Goal: Task Accomplishment & Management: Manage account settings

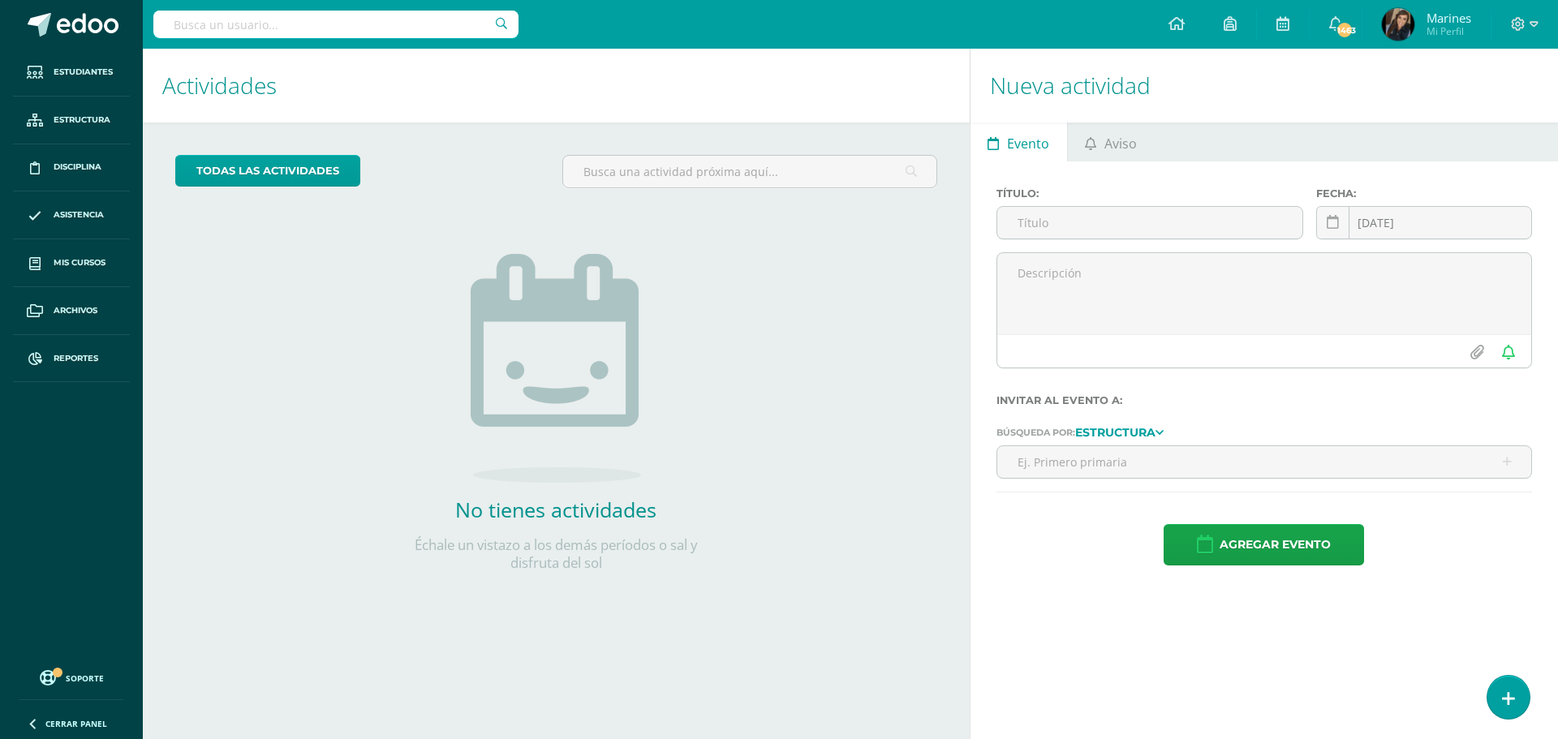
click at [419, 20] on input "text" at bounding box center [335, 25] width 365 height 28
type input "José Pablo Morán"
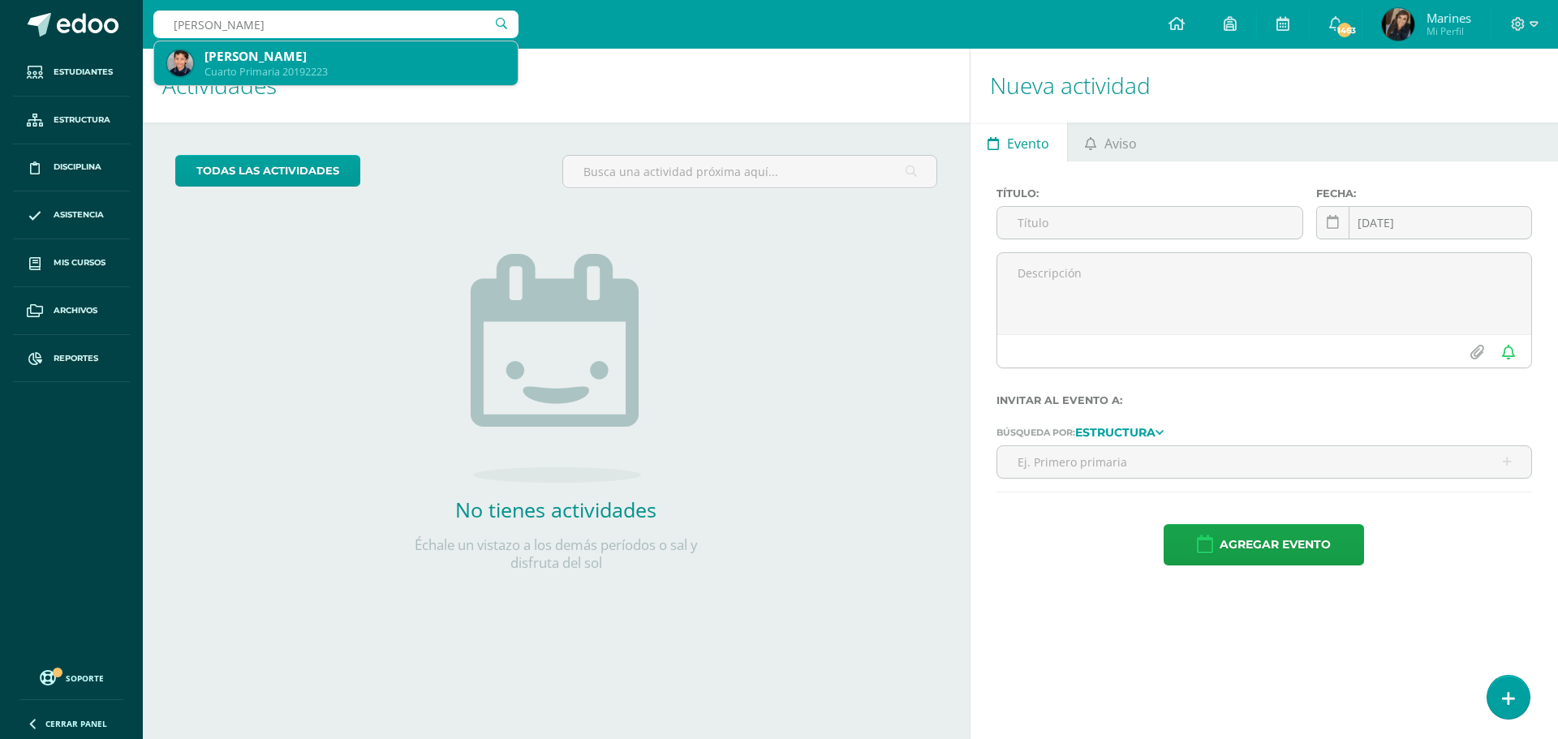
click at [303, 58] on div "[PERSON_NAME]" at bounding box center [354, 56] width 300 height 17
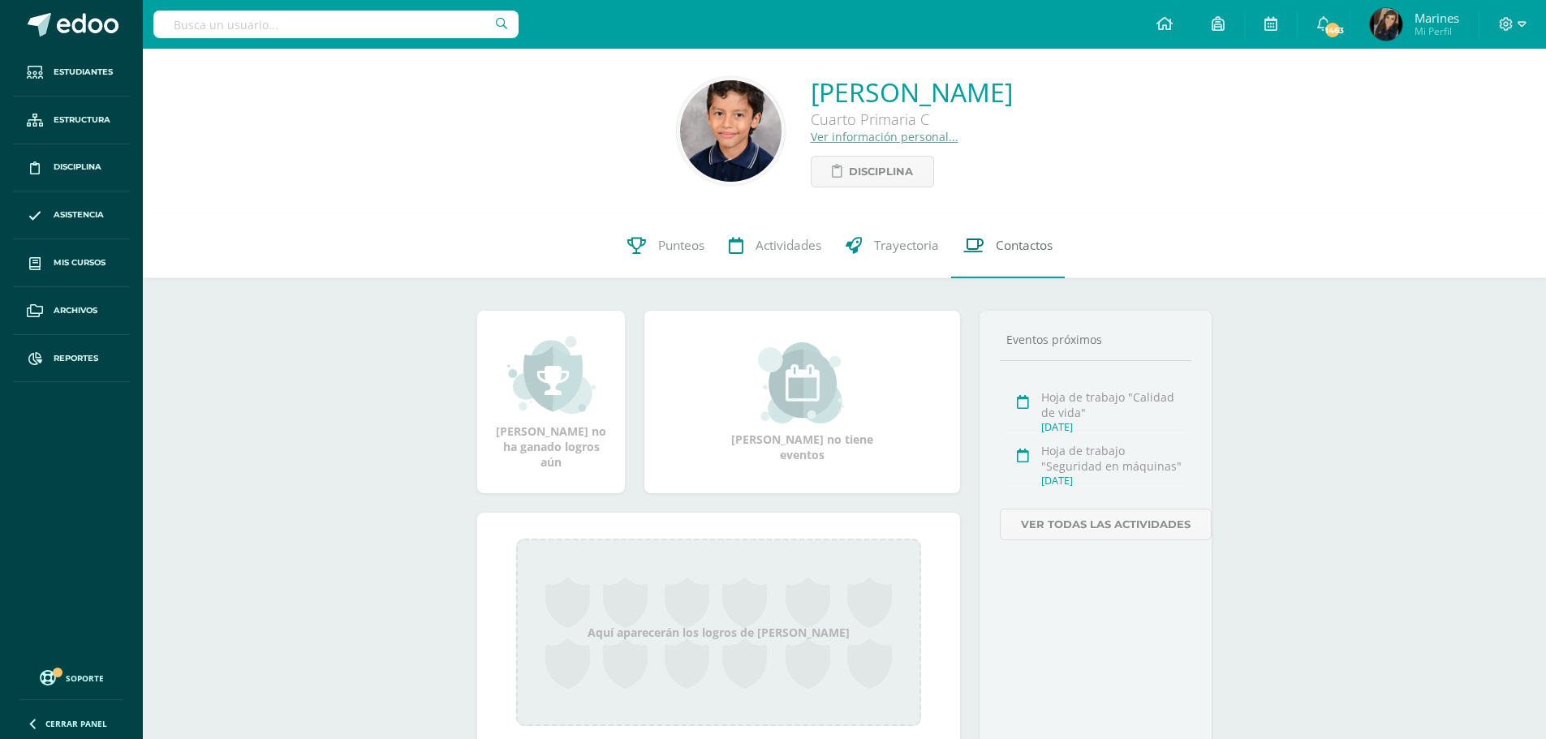
click at [1019, 243] on span "Contactos" at bounding box center [1024, 245] width 57 height 17
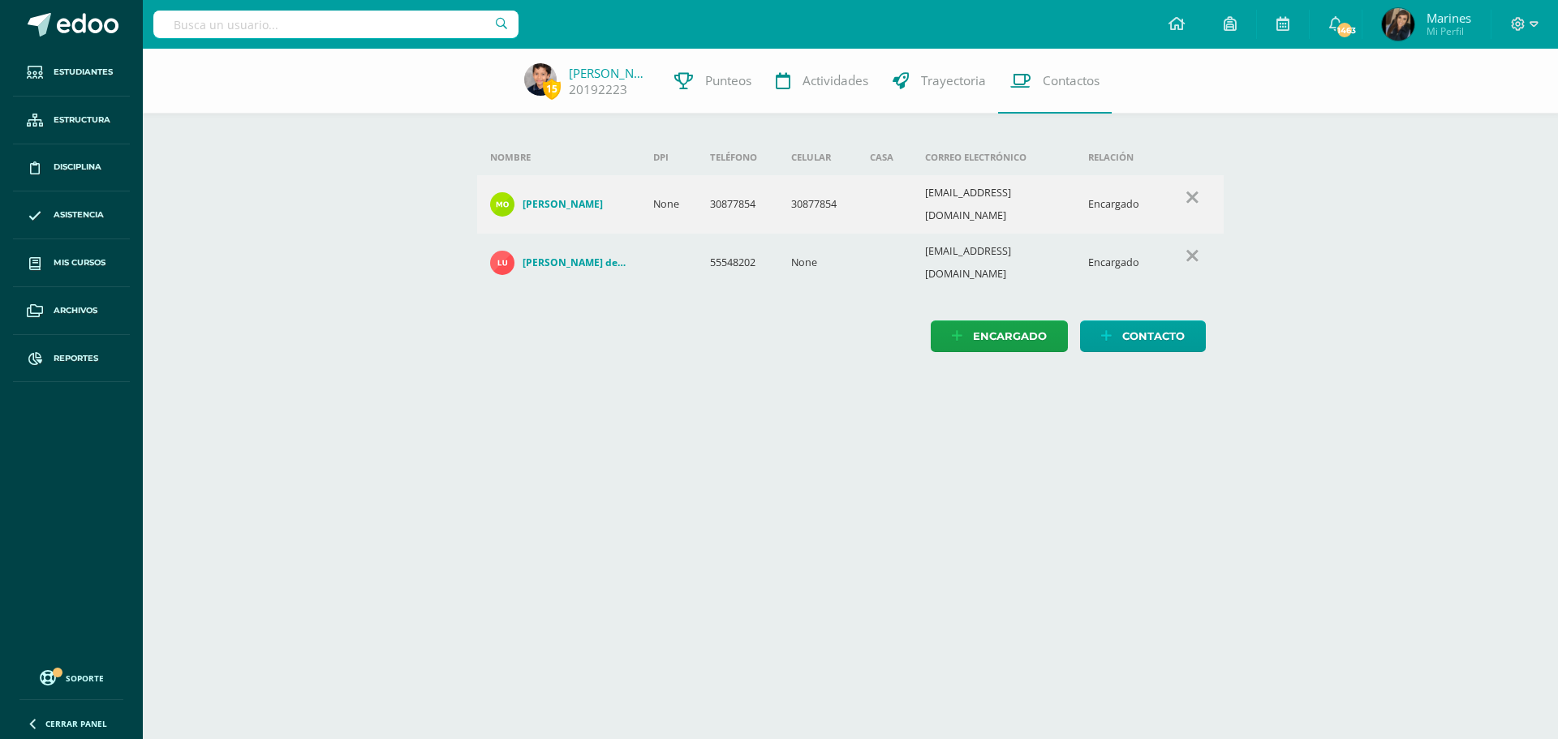
click at [601, 204] on h4 "Juan Carlos Moran Castro" at bounding box center [563, 204] width 80 height 13
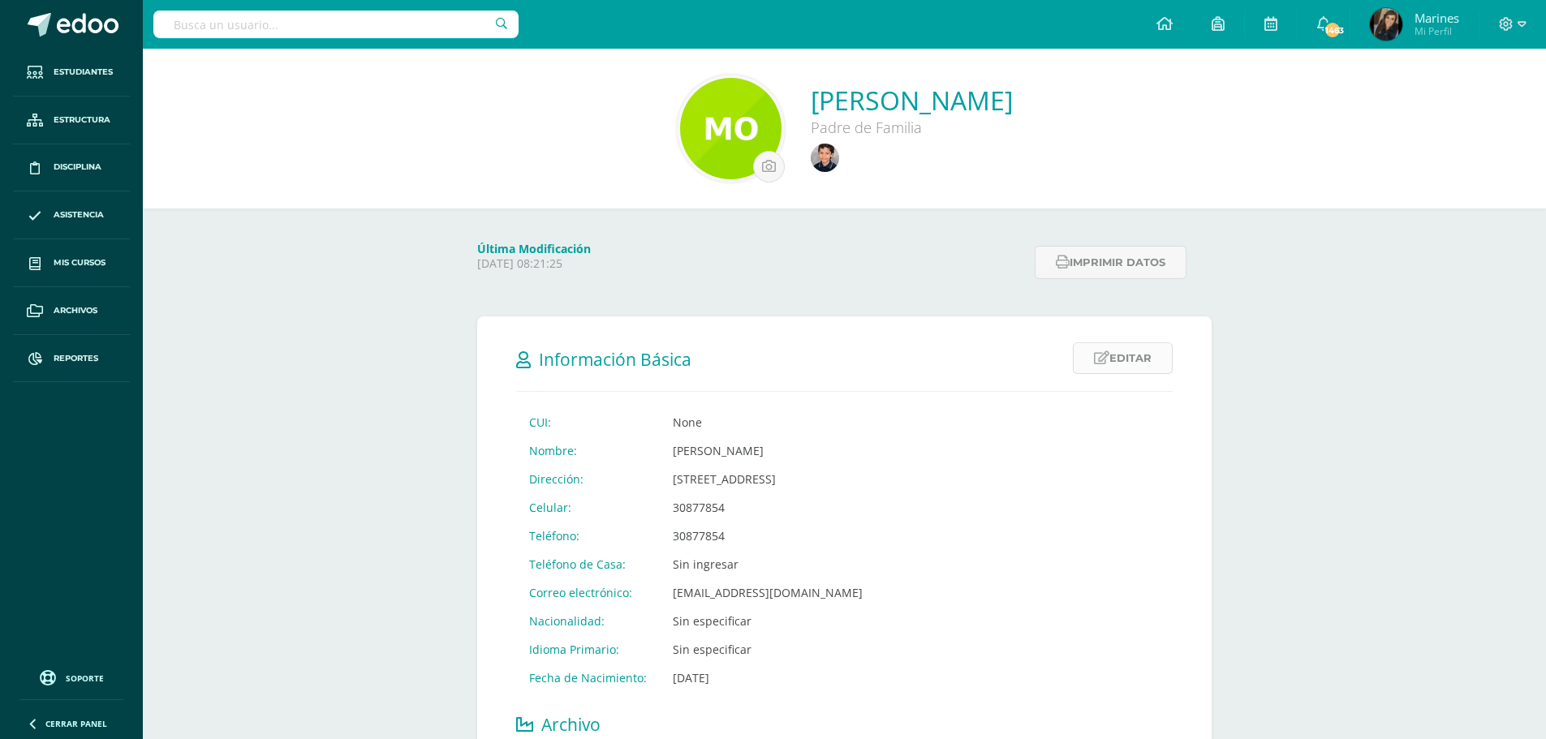
click at [1125, 367] on link "Editar" at bounding box center [1123, 358] width 100 height 32
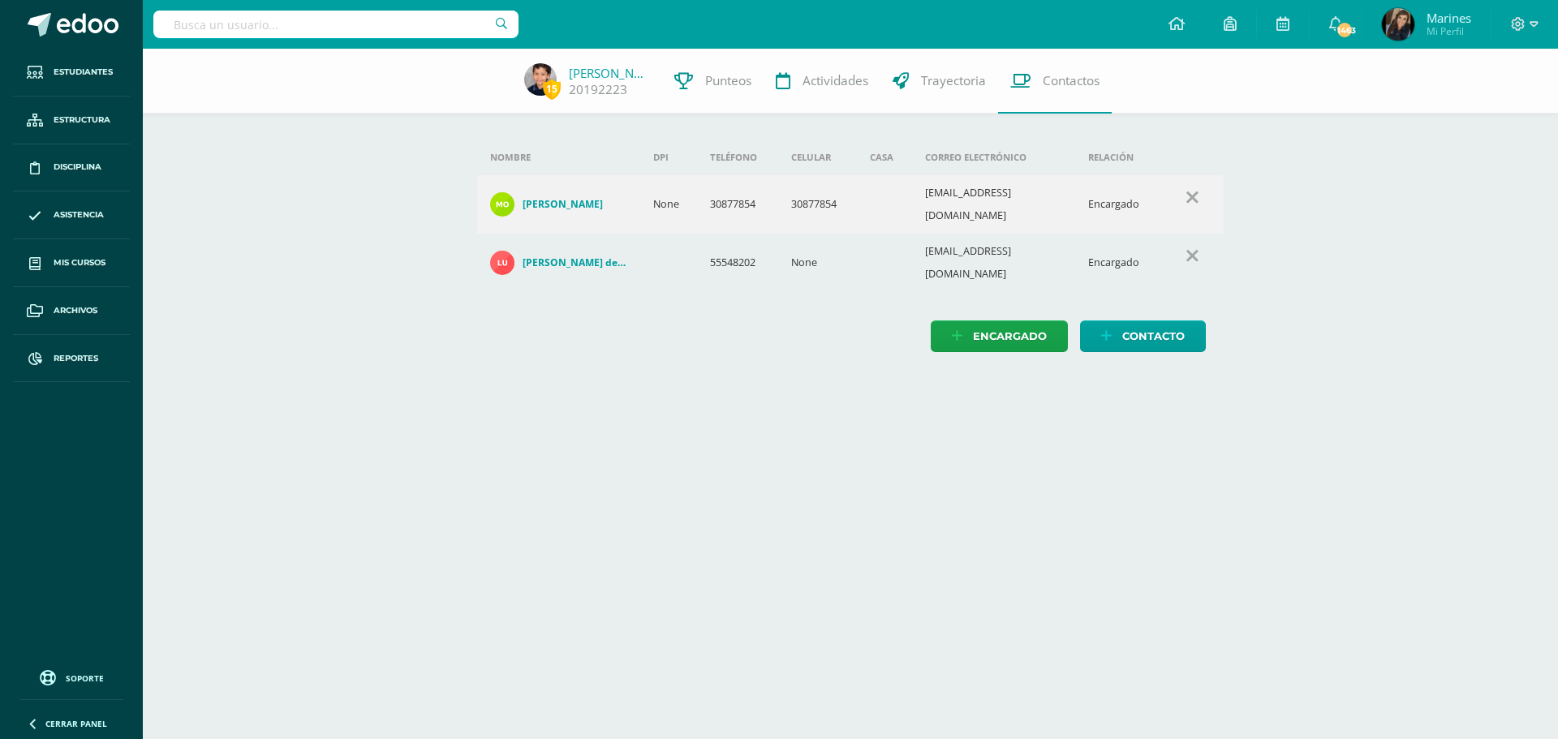
click at [591, 256] on h4 "[PERSON_NAME] de [PERSON_NAME]" at bounding box center [575, 262] width 105 height 13
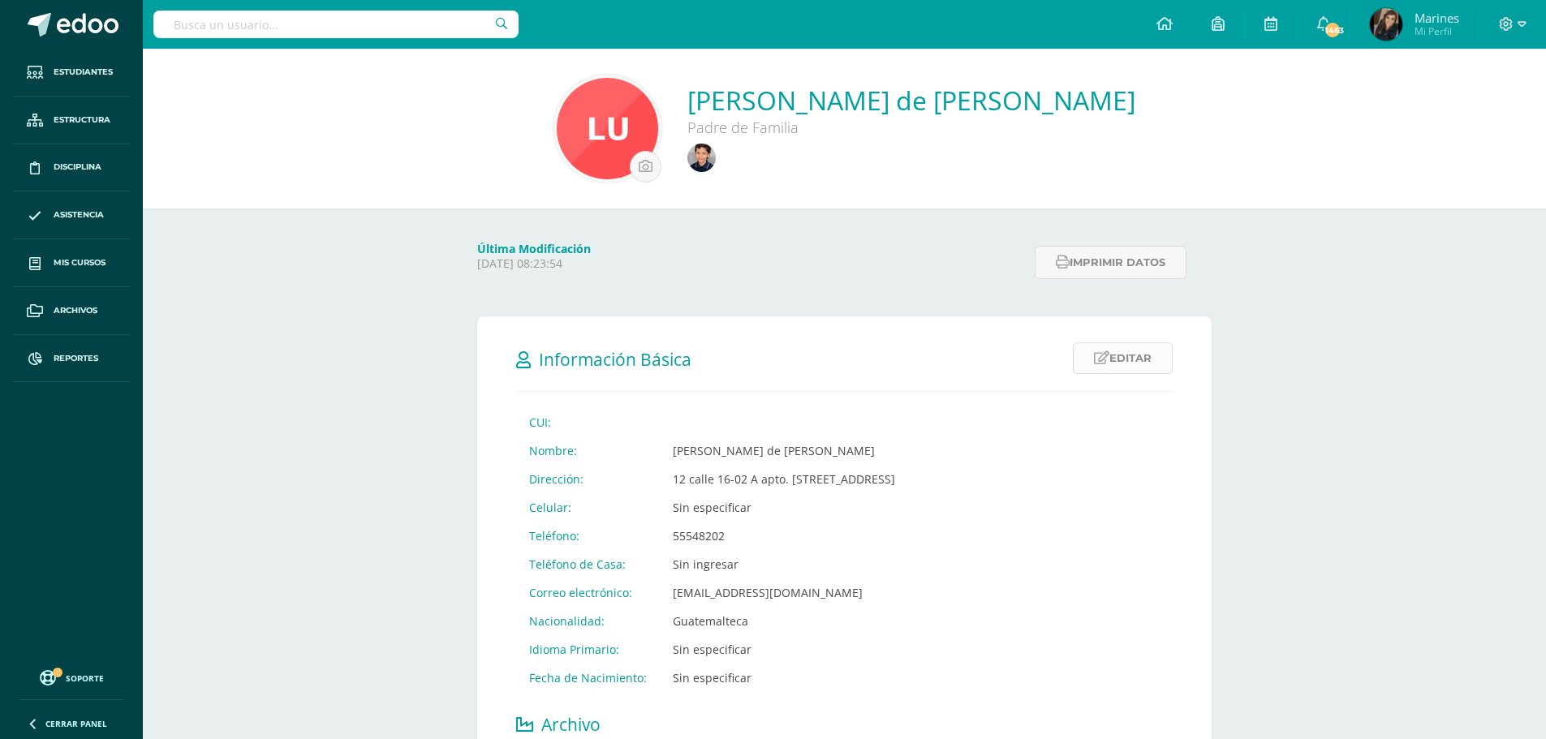
click at [1126, 359] on link "Editar" at bounding box center [1123, 358] width 100 height 32
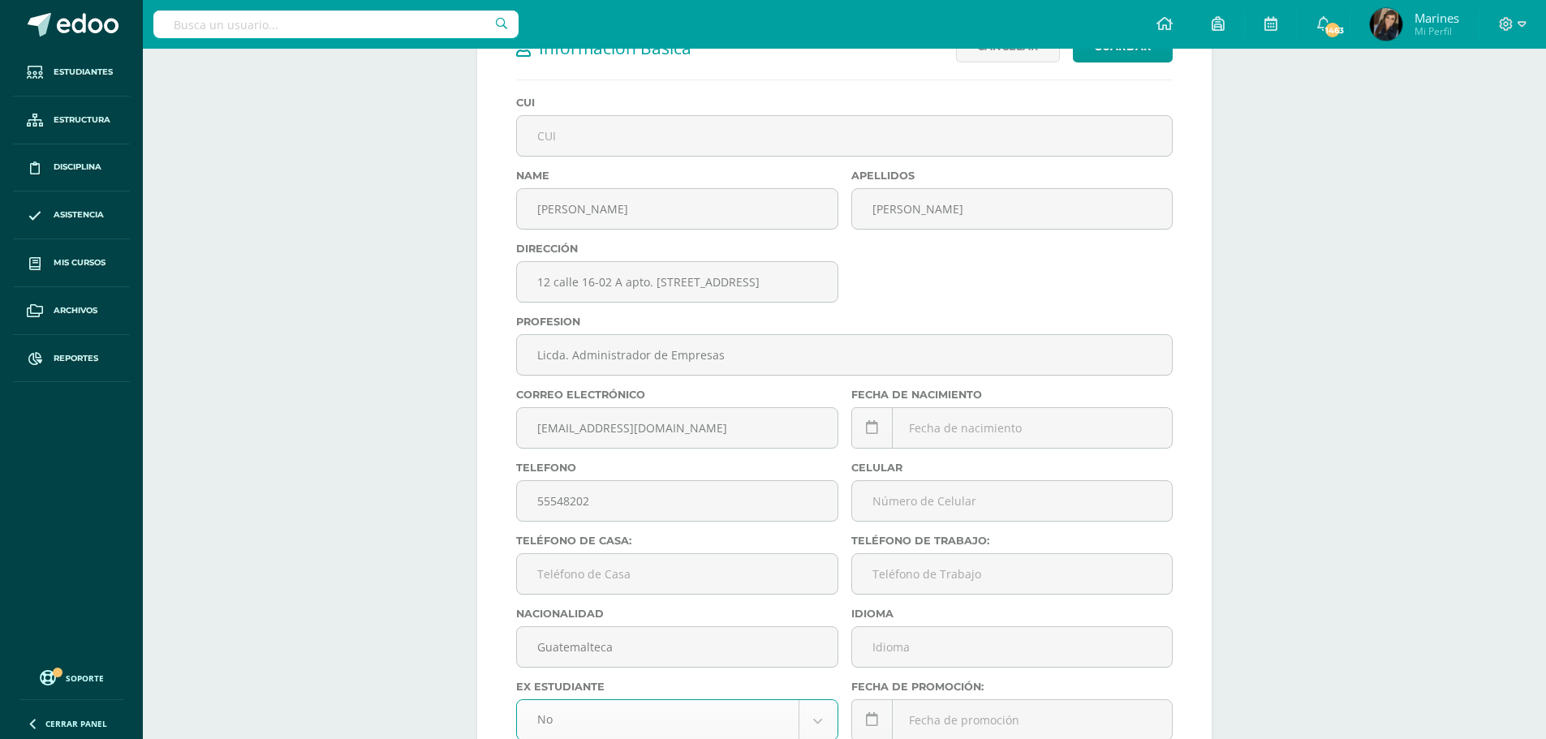
scroll to position [406, 0]
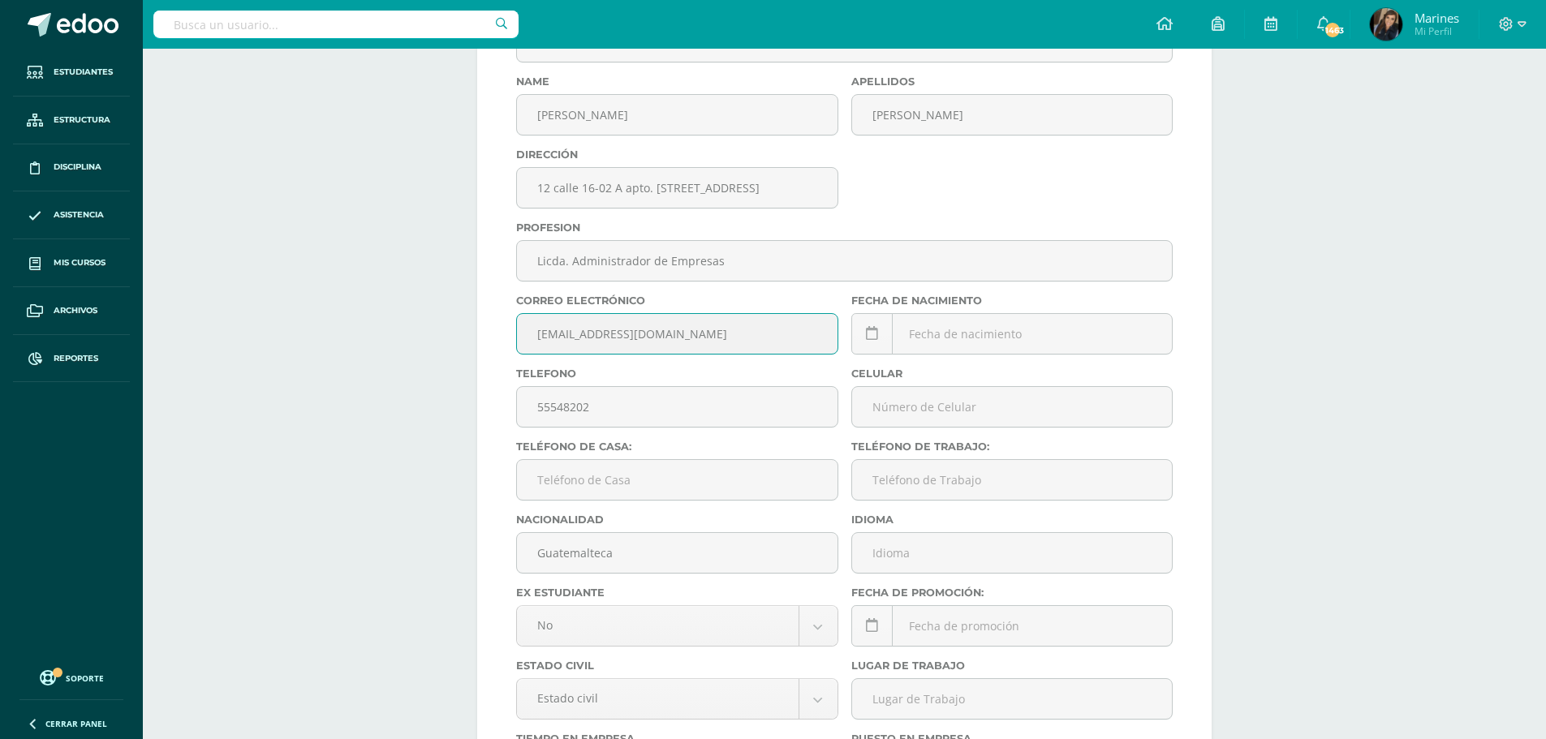
drag, startPoint x: 690, startPoint y: 332, endPoint x: 518, endPoint y: 331, distance: 171.2
click at [518, 331] on input "[EMAIL_ADDRESS][DOMAIN_NAME]" at bounding box center [677, 334] width 320 height 40
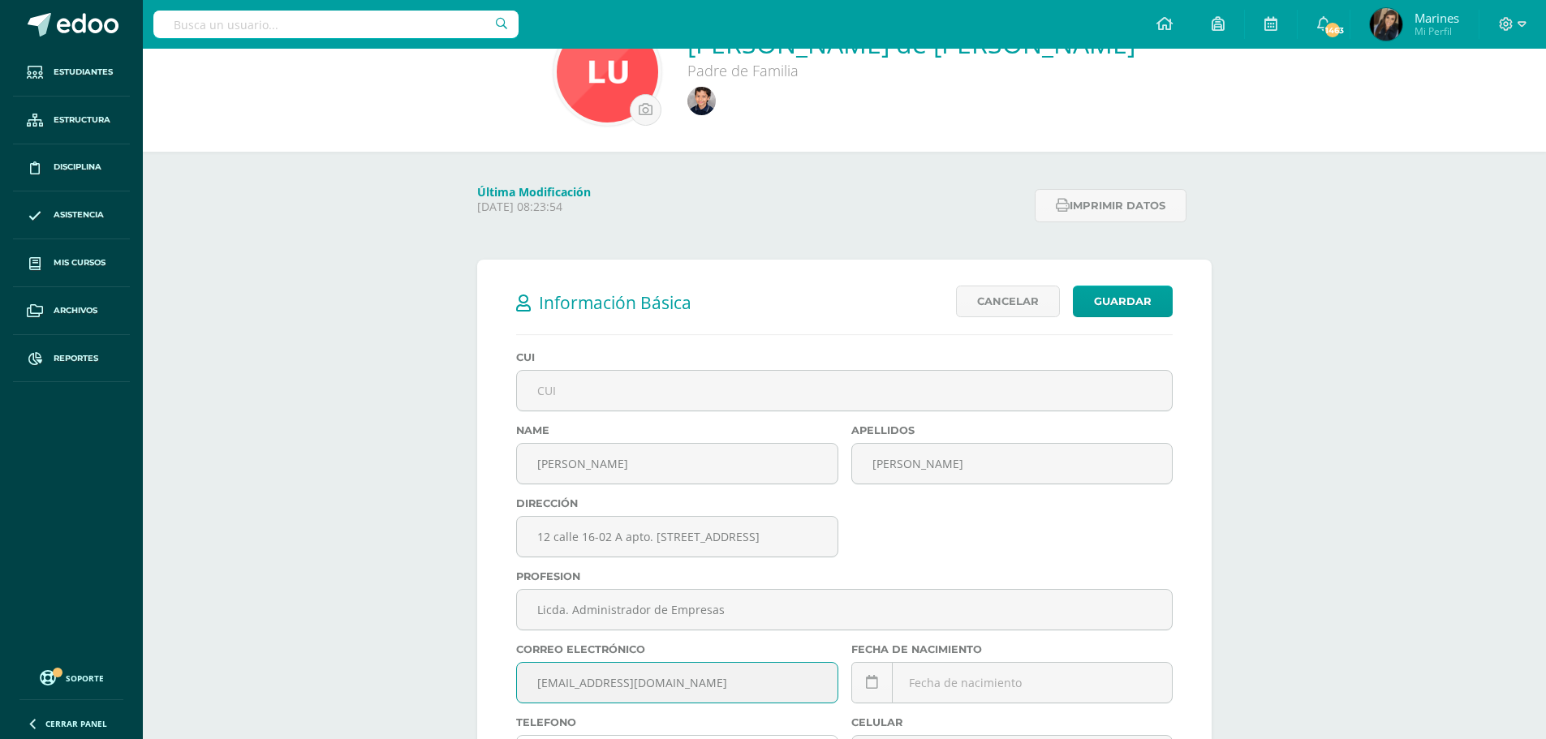
scroll to position [0, 0]
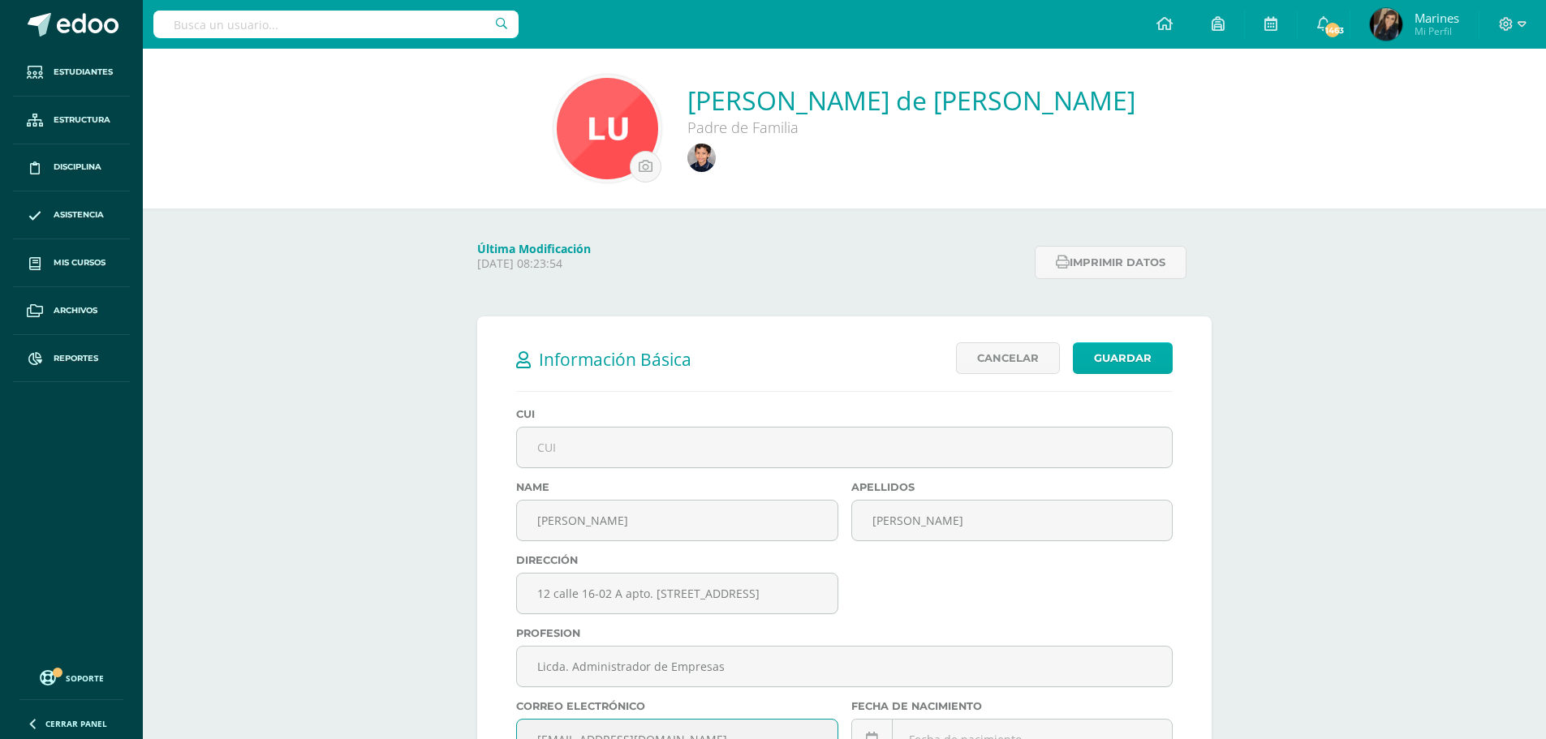
type input "[EMAIL_ADDRESS][DOMAIN_NAME]"
click at [1098, 351] on link "Guardar" at bounding box center [1123, 358] width 100 height 32
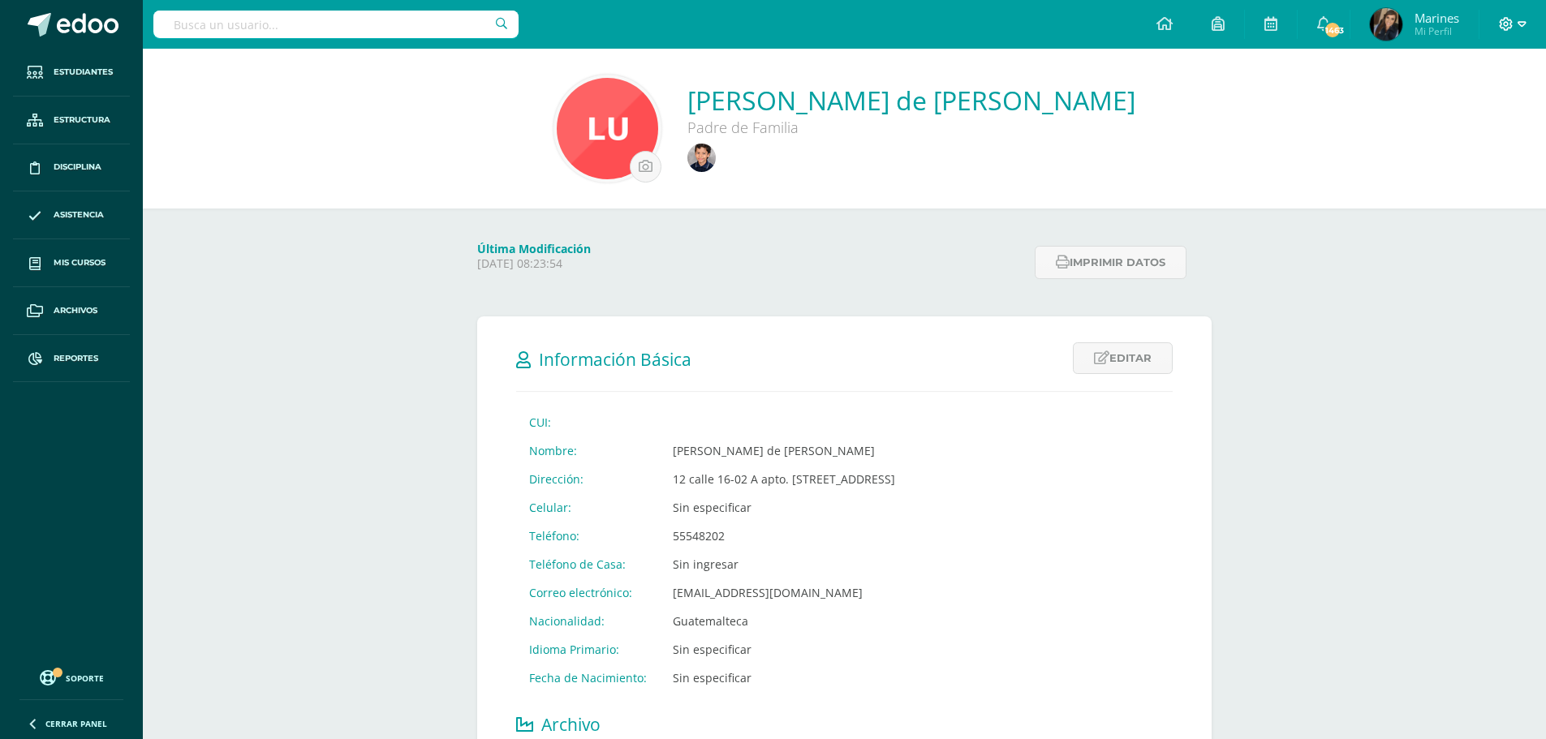
click at [1503, 28] on icon at bounding box center [1506, 24] width 14 height 14
click at [1456, 115] on span "Cerrar sesión" at bounding box center [1471, 110] width 73 height 15
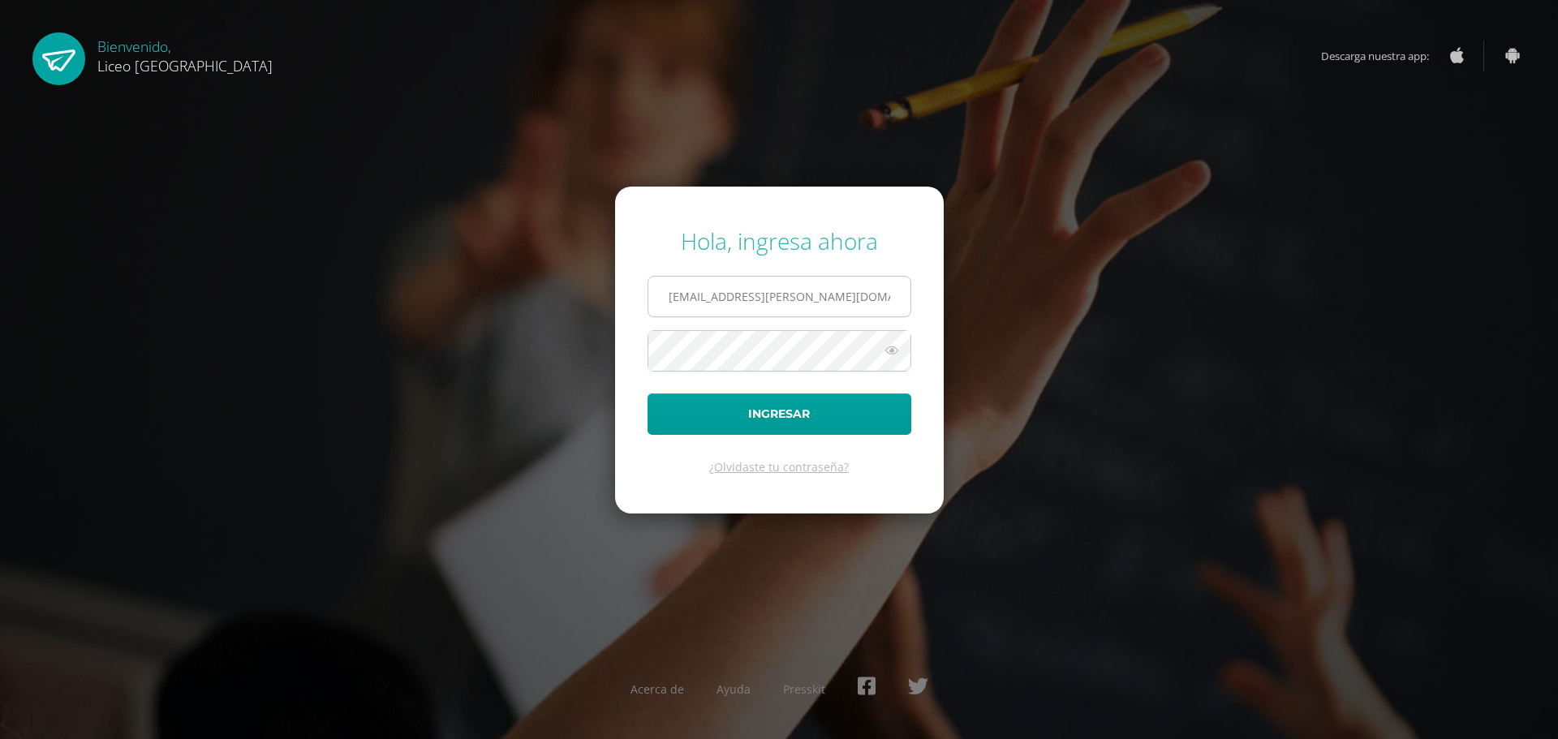
click at [708, 293] on input "marines.morales@liceoguatemala.edu.gt" at bounding box center [779, 297] width 262 height 40
type input "sonia.calo@liceoguatemala.edu.gt"
click at [778, 406] on button "Ingresar" at bounding box center [779, 414] width 264 height 41
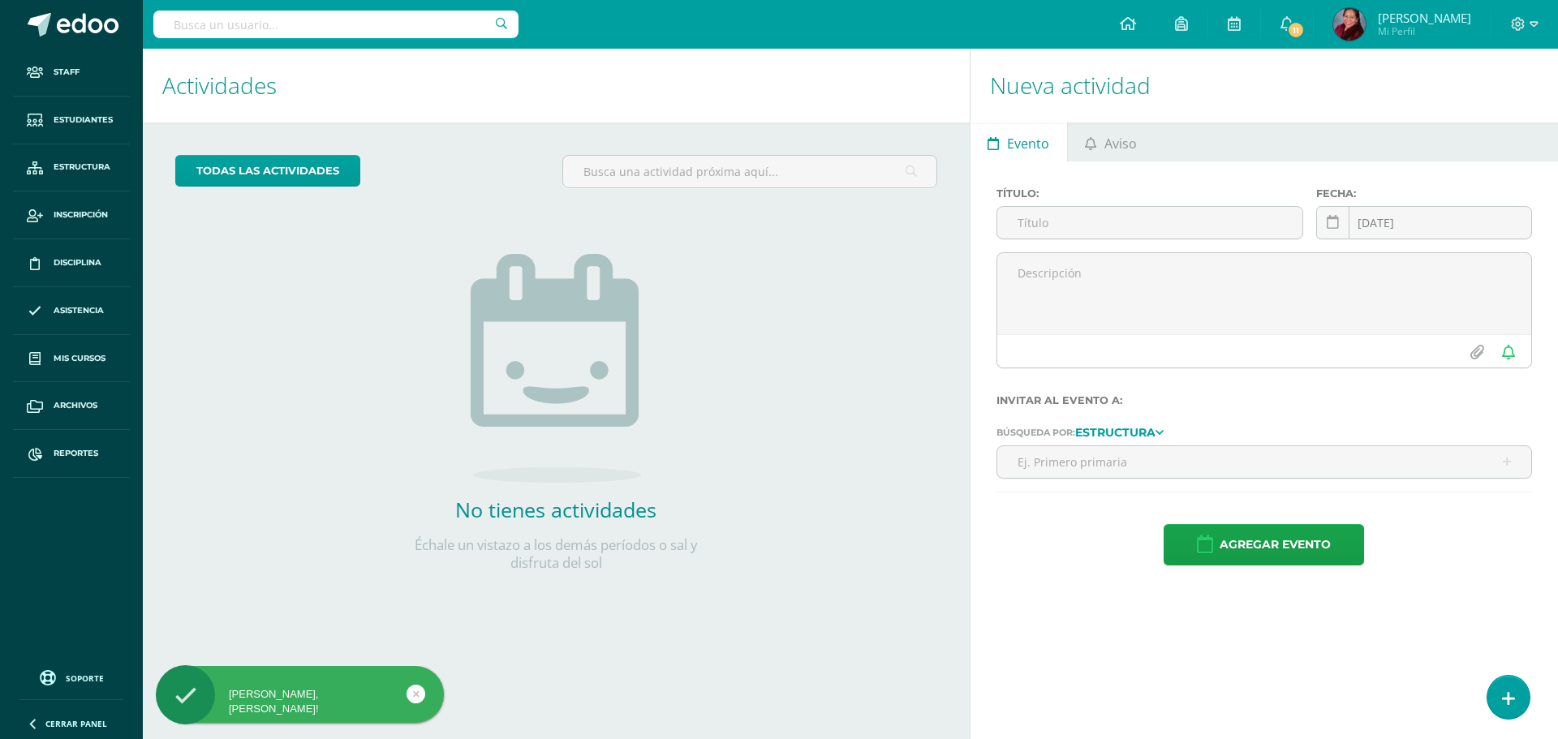
click at [197, 33] on input "text" at bounding box center [335, 25] width 365 height 28
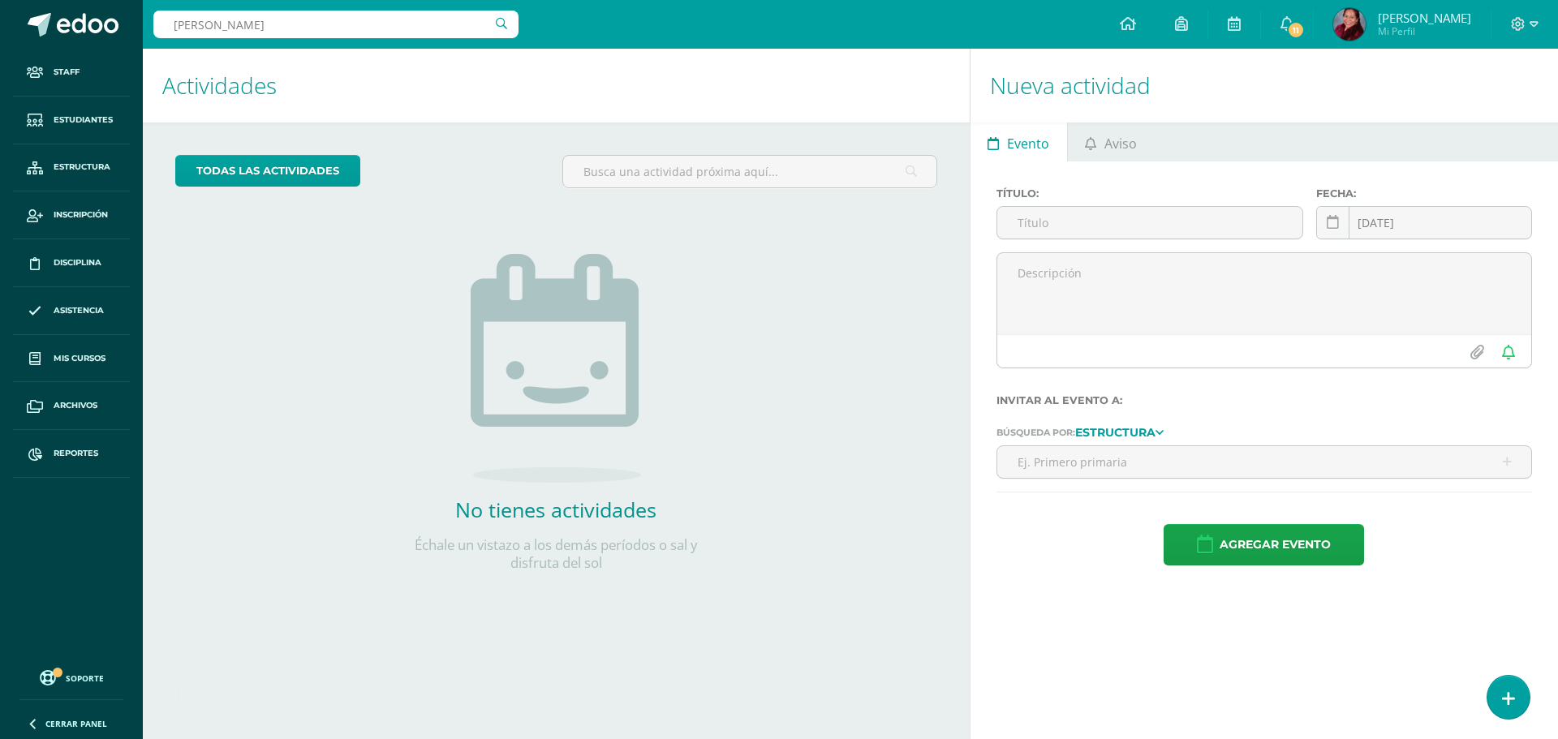
type input "moran yax"
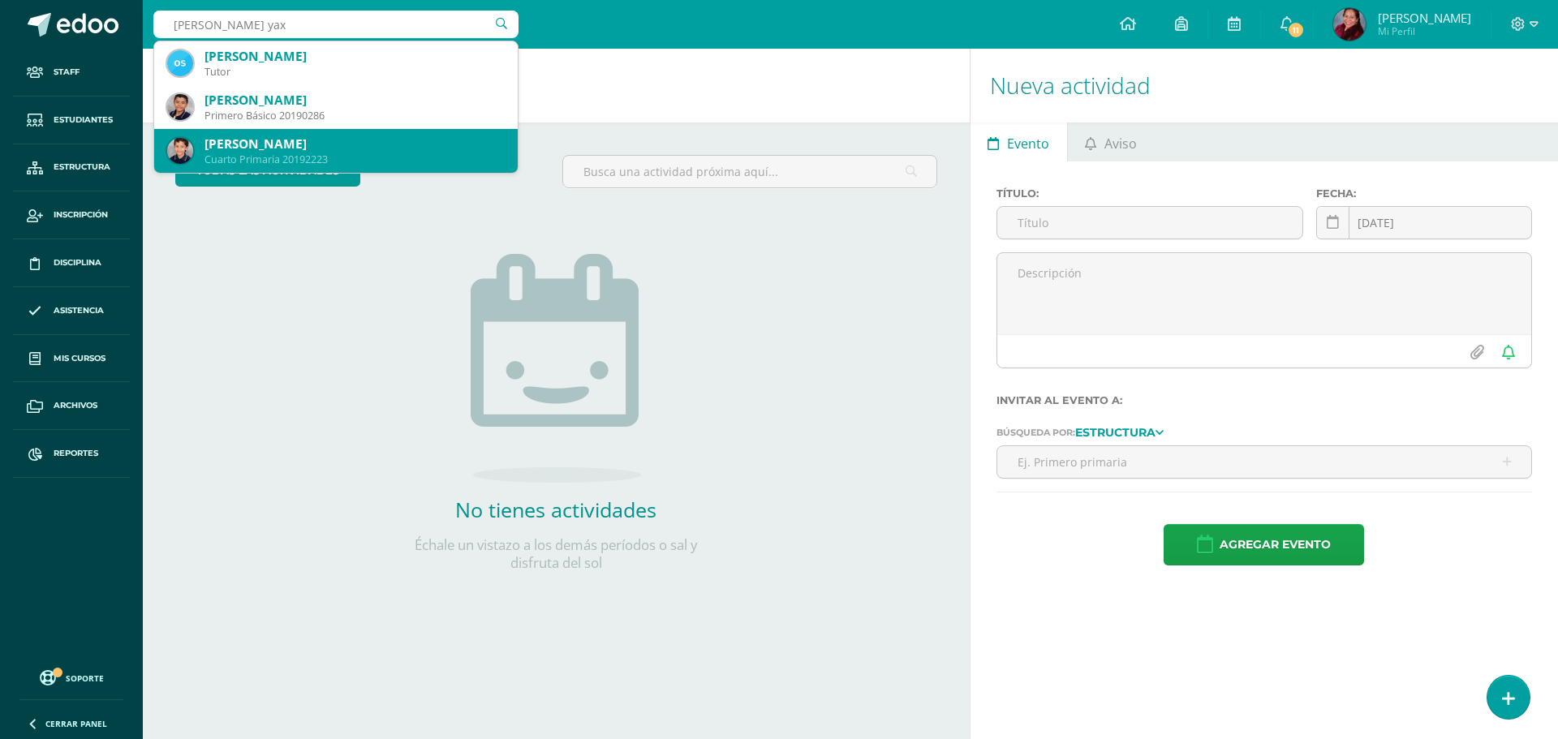
click at [276, 137] on div "[PERSON_NAME]" at bounding box center [354, 144] width 300 height 17
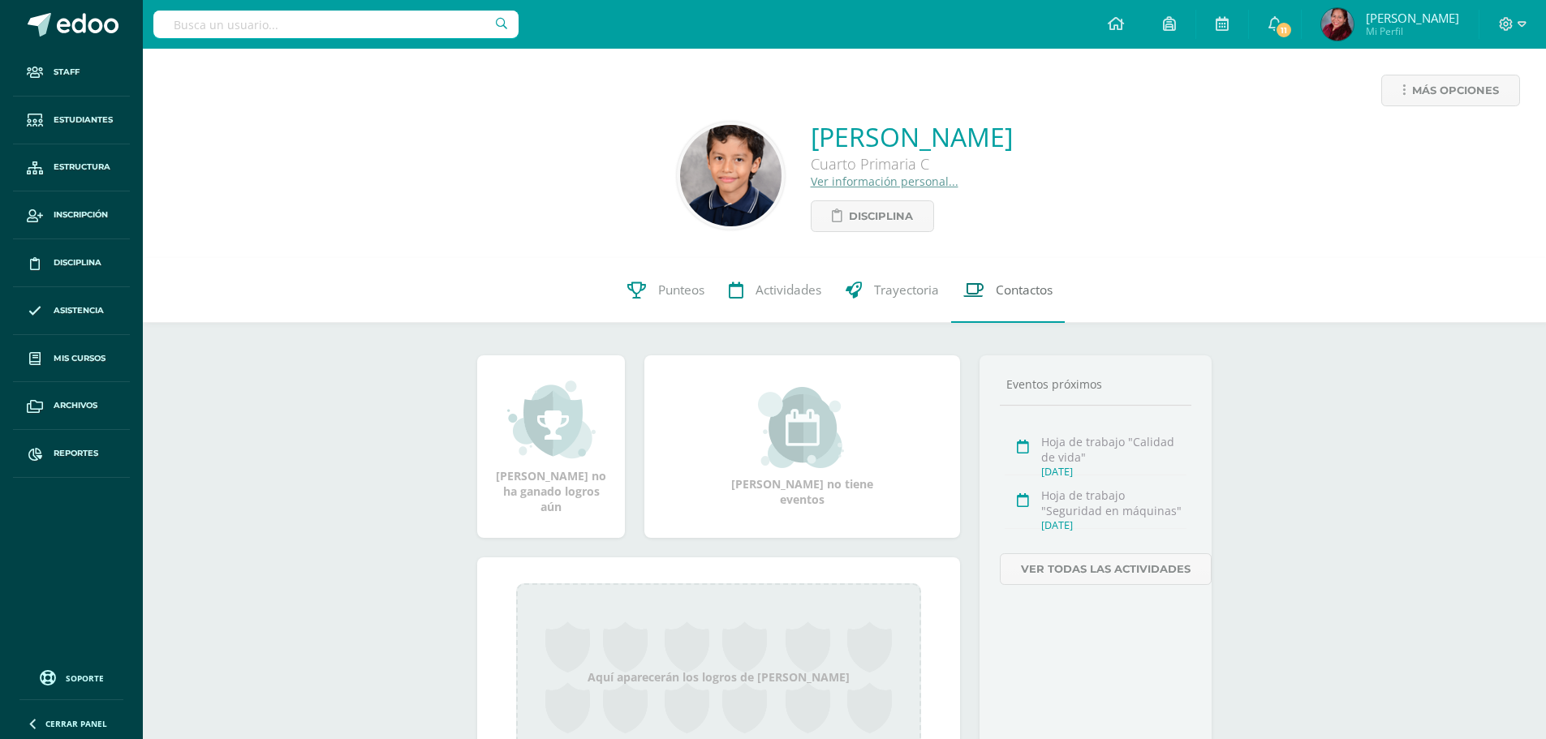
click at [989, 297] on link "Contactos" at bounding box center [1008, 290] width 114 height 65
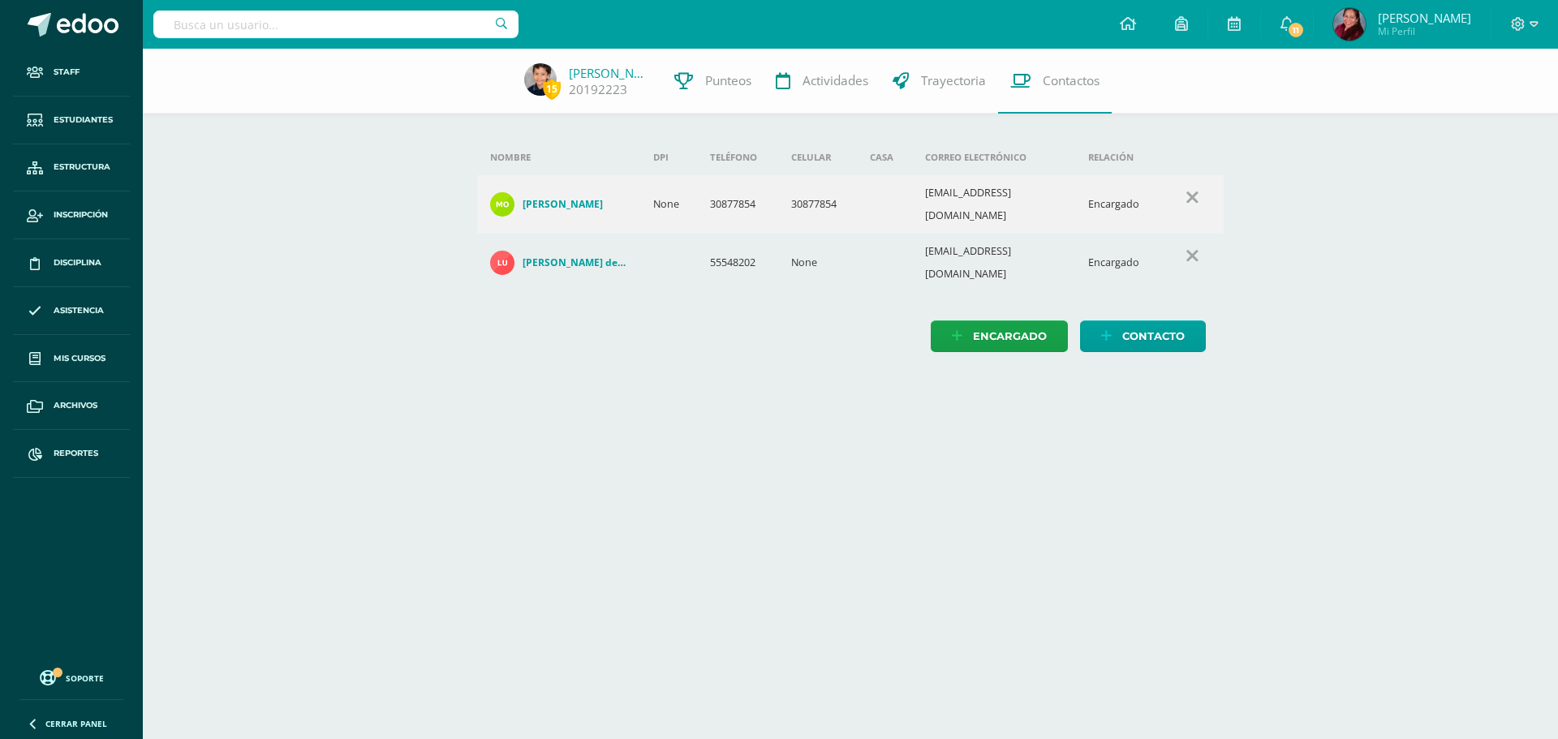
click at [540, 256] on h4 "[PERSON_NAME] de [PERSON_NAME]" at bounding box center [575, 262] width 105 height 13
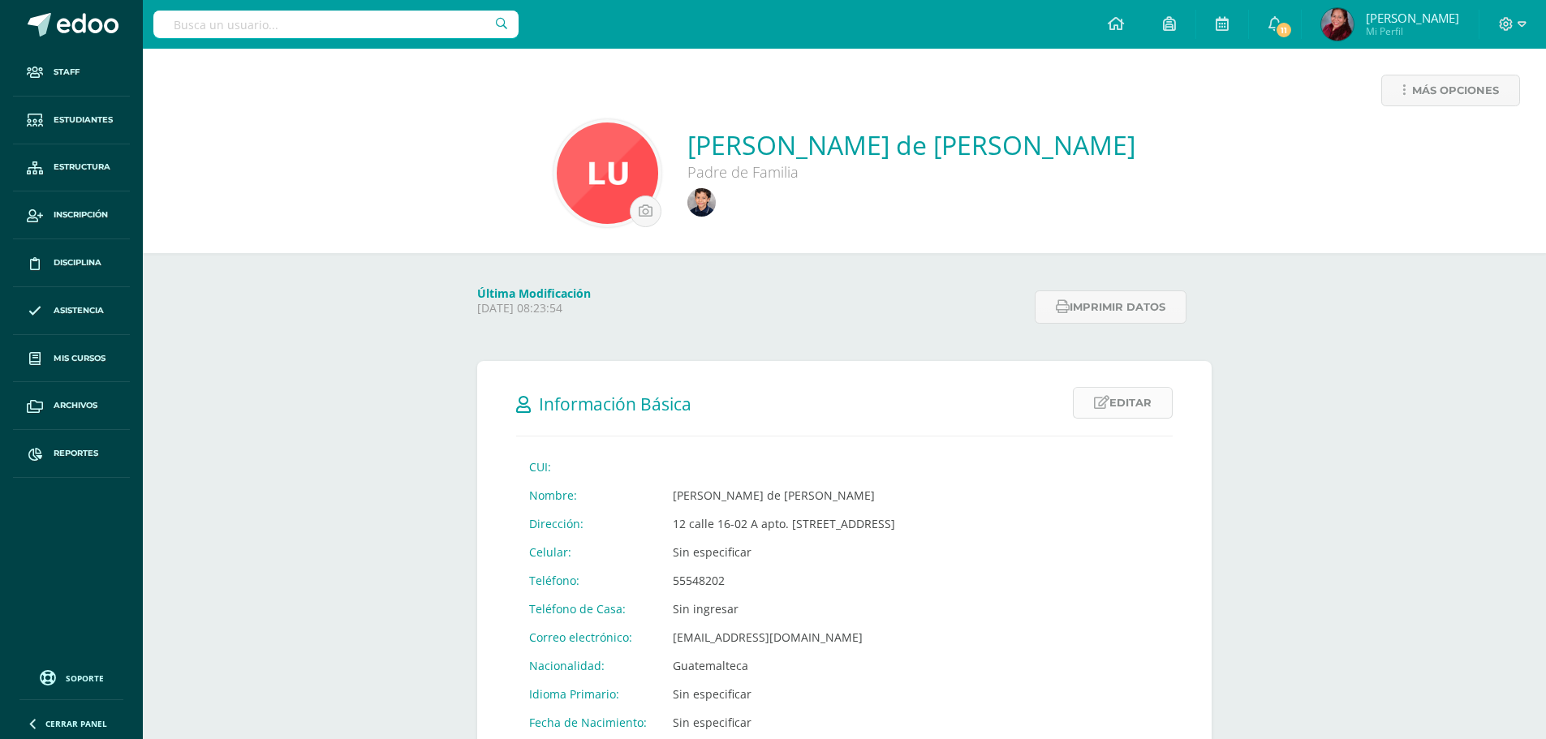
click at [1127, 398] on link "Editar" at bounding box center [1123, 403] width 100 height 32
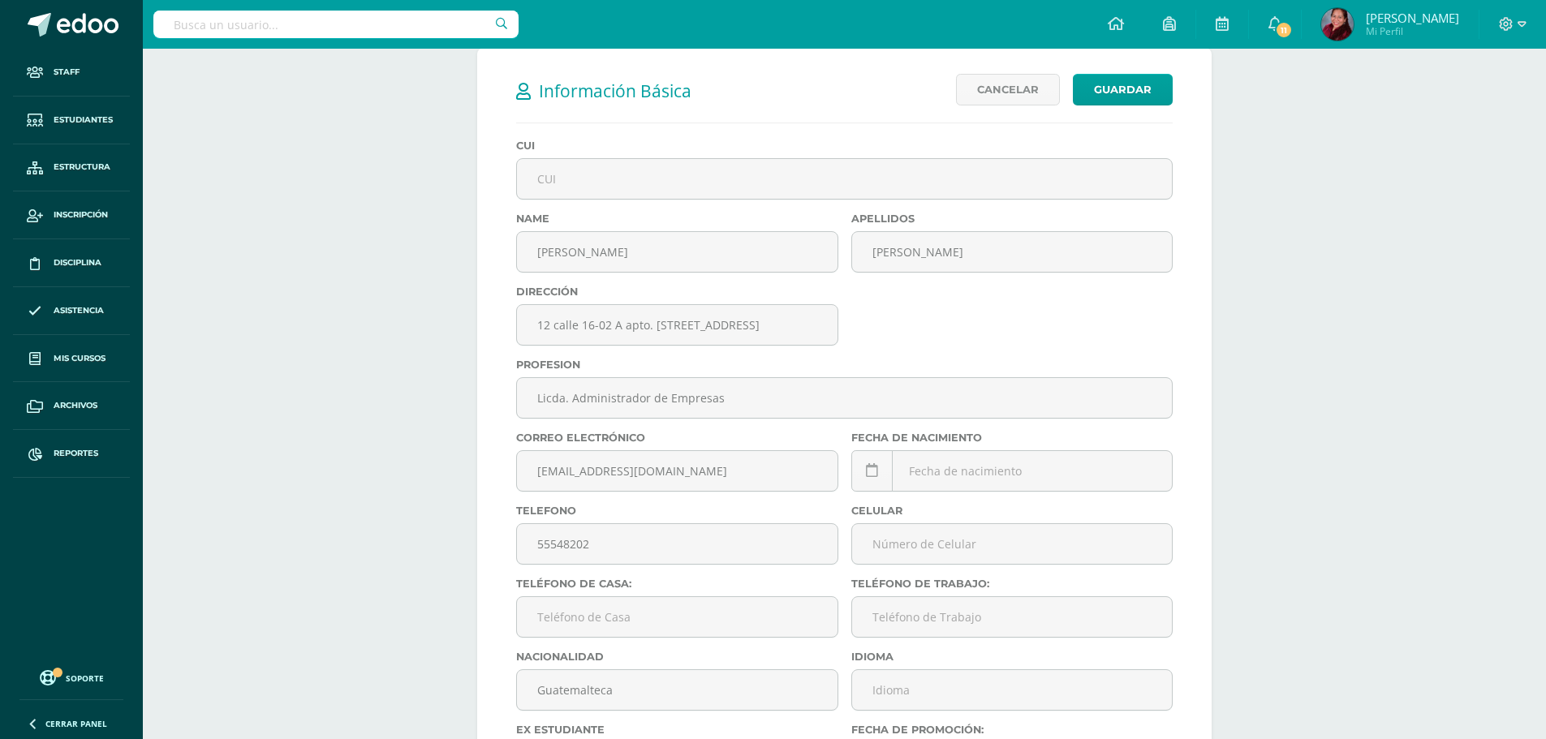
scroll to position [325, 0]
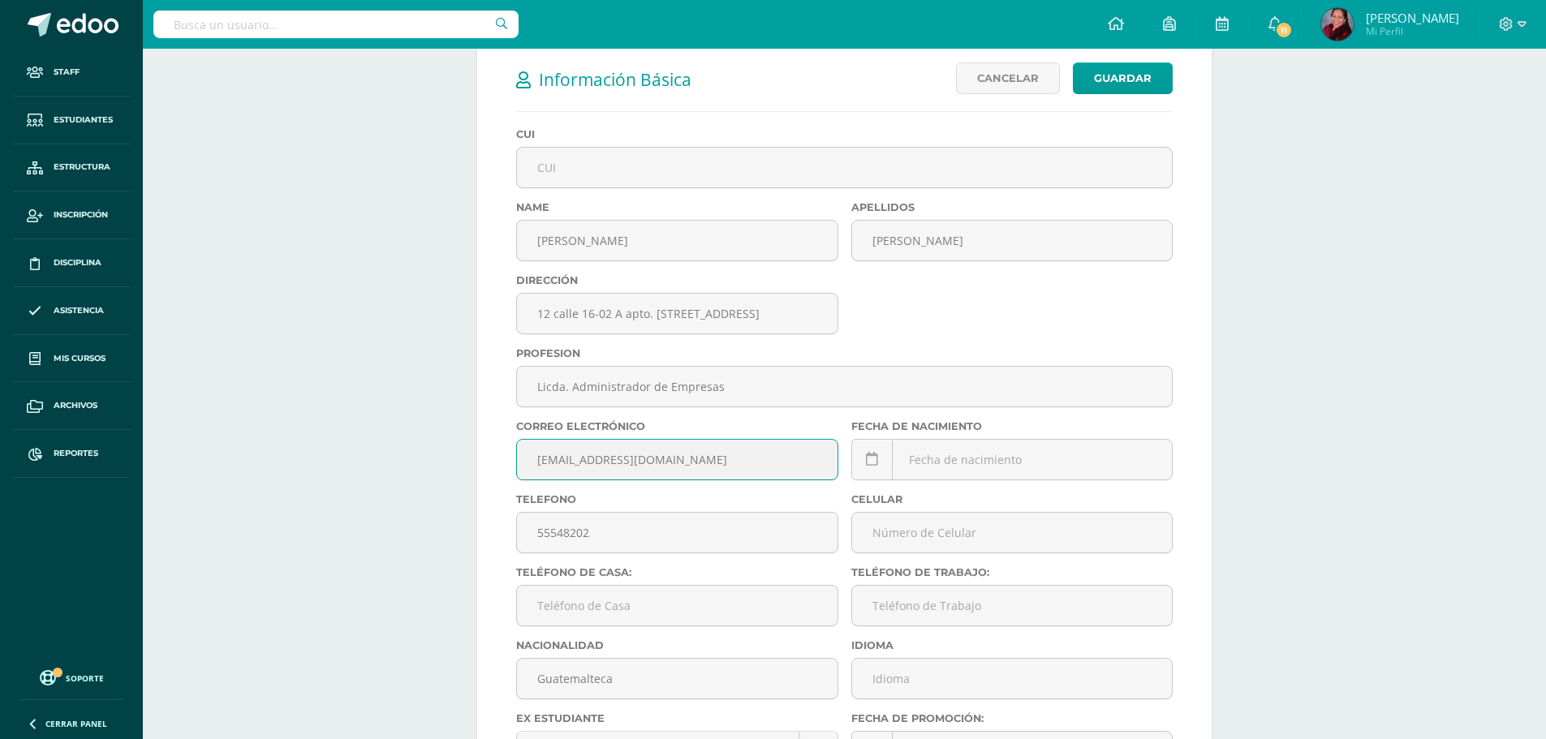
drag, startPoint x: 684, startPoint y: 460, endPoint x: 441, endPoint y: 460, distance: 243.4
click at [441, 460] on div "Más opciones [PERSON_NAME] de [PERSON_NAME] Padre de Familia Última Modificació…" at bounding box center [844, 538] width 1403 height 1628
type input "[EMAIL_ADDRESS][DOMAIN_NAME]"
click at [1099, 79] on link "Guardar" at bounding box center [1123, 78] width 100 height 32
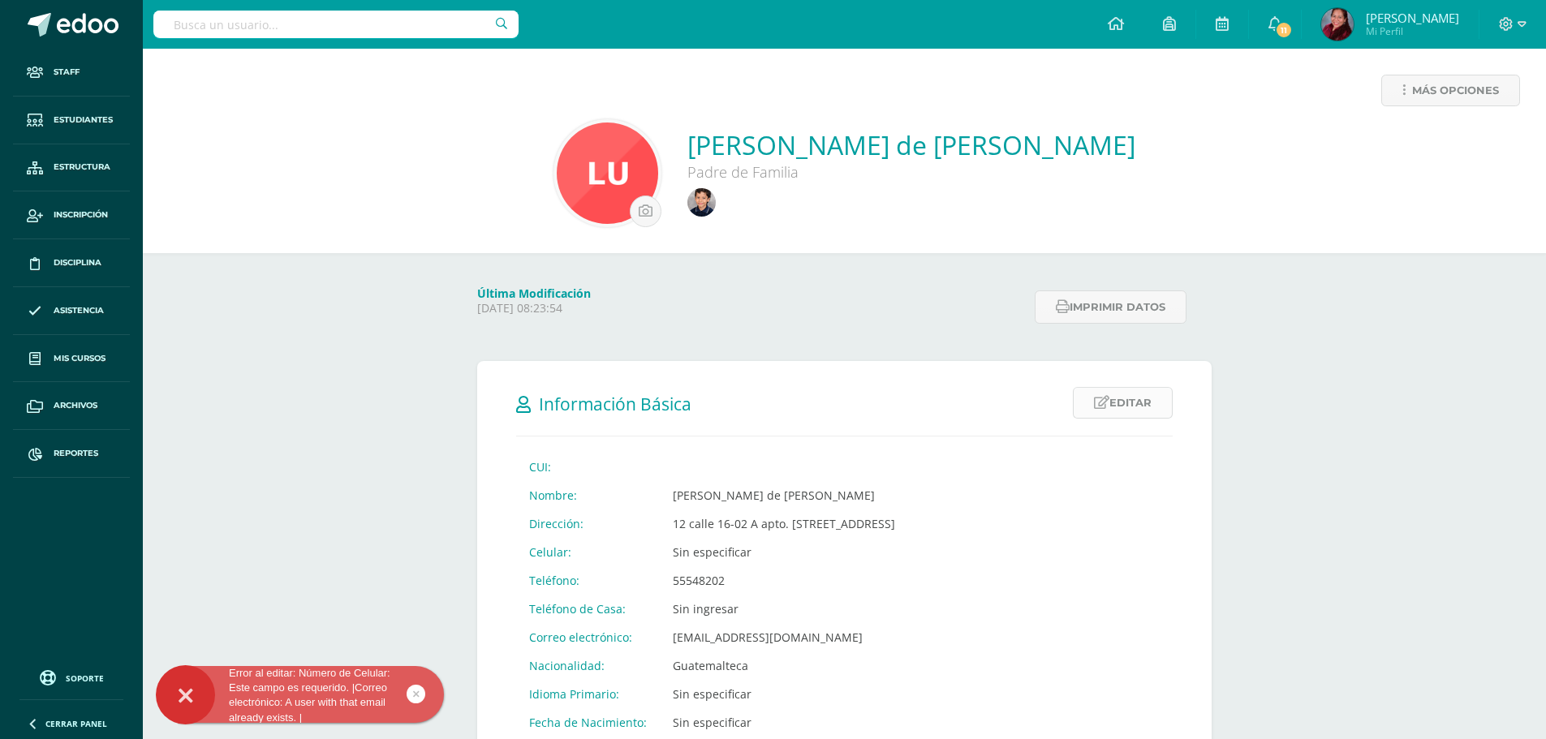
click at [1103, 402] on icon at bounding box center [1101, 403] width 15 height 14
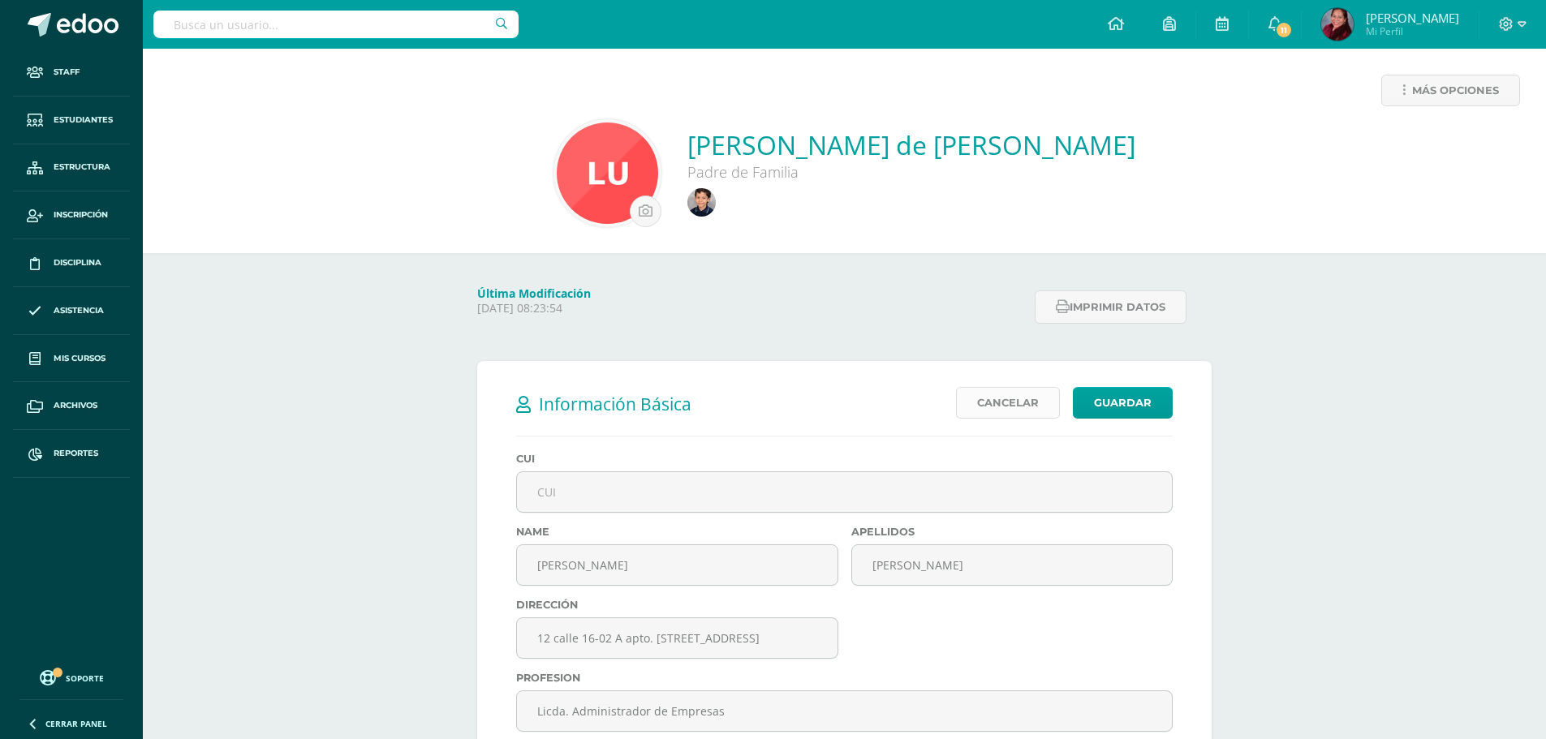
click at [1057, 407] on link "Cancelar" at bounding box center [1008, 403] width 104 height 32
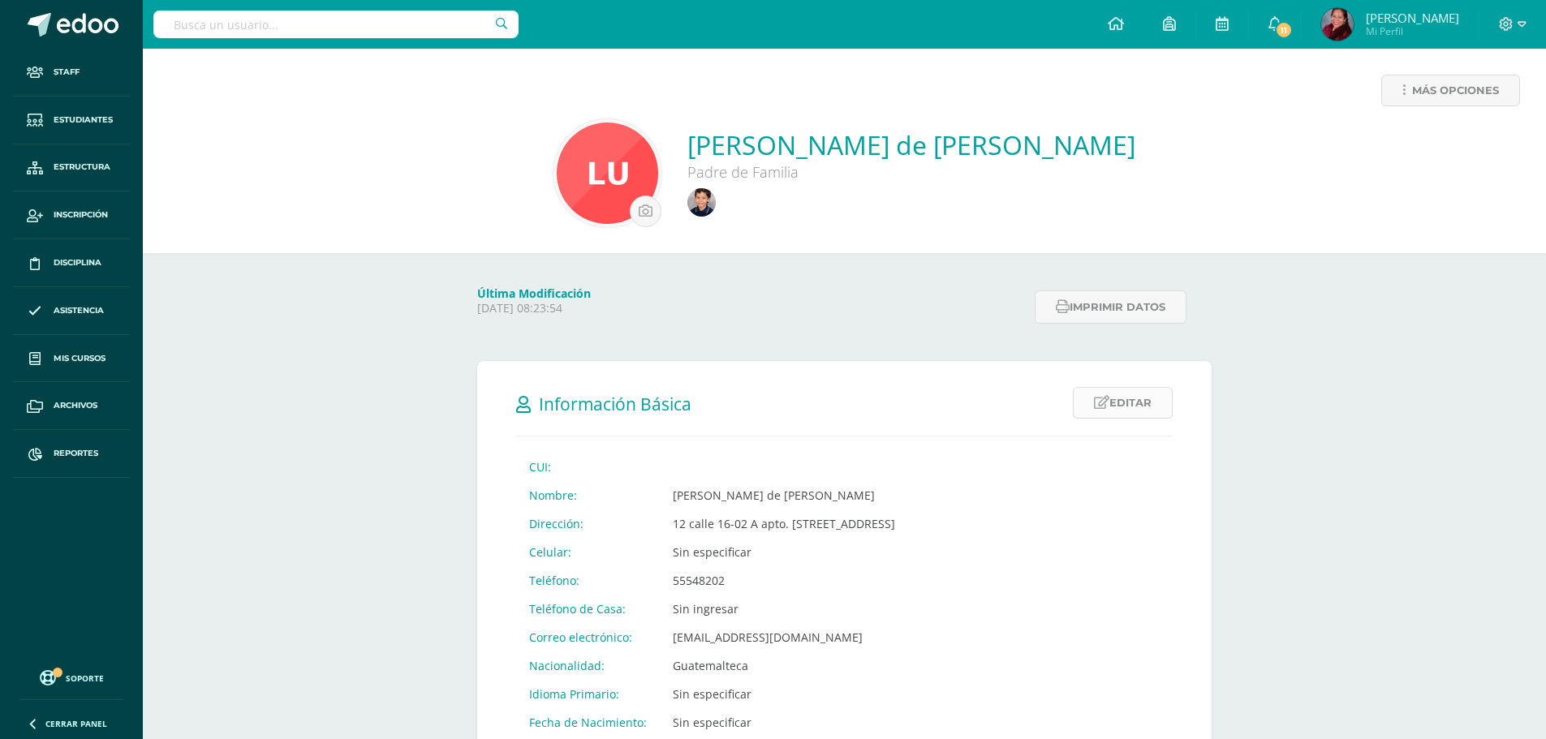
click at [1112, 398] on link "Editar" at bounding box center [1123, 403] width 100 height 32
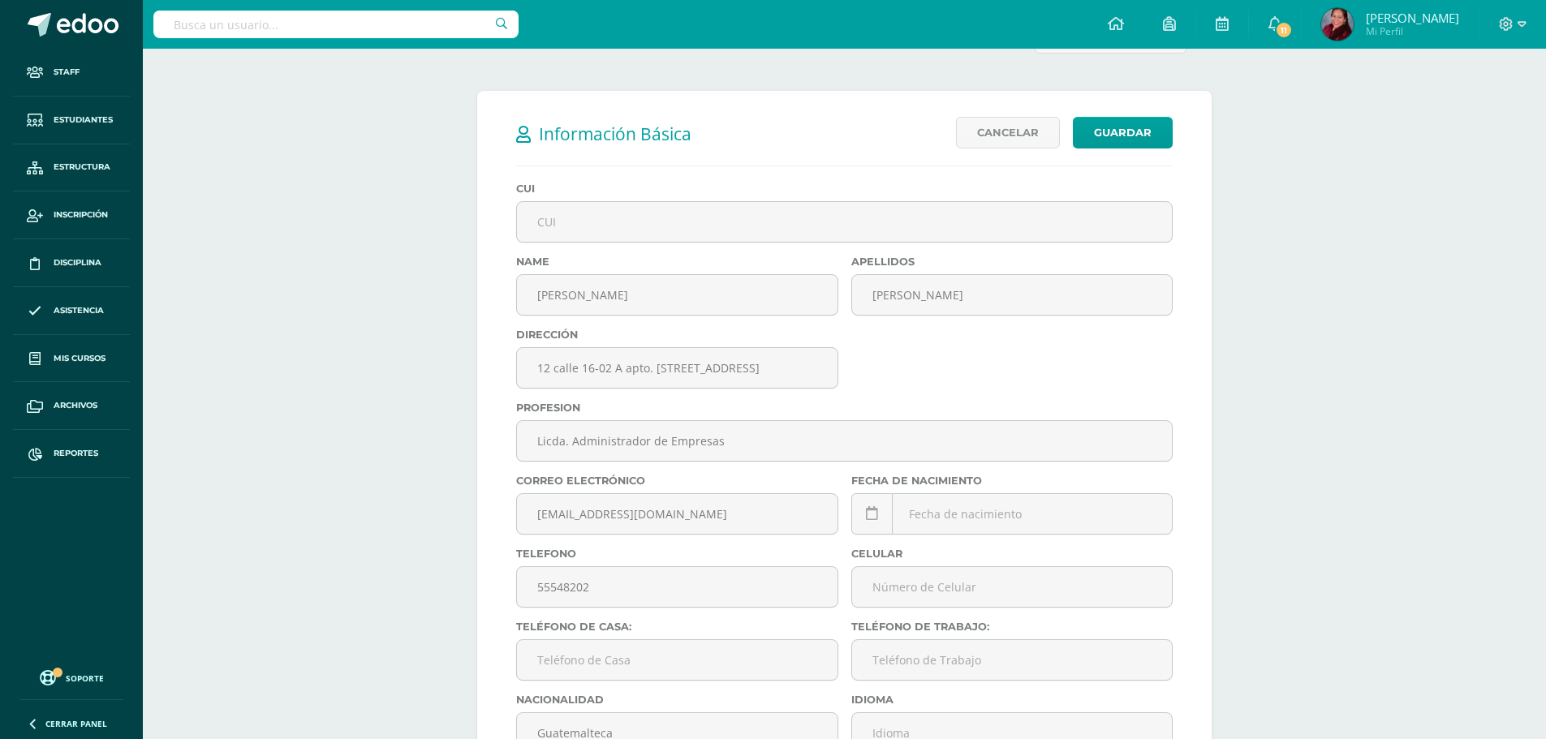
scroll to position [325, 0]
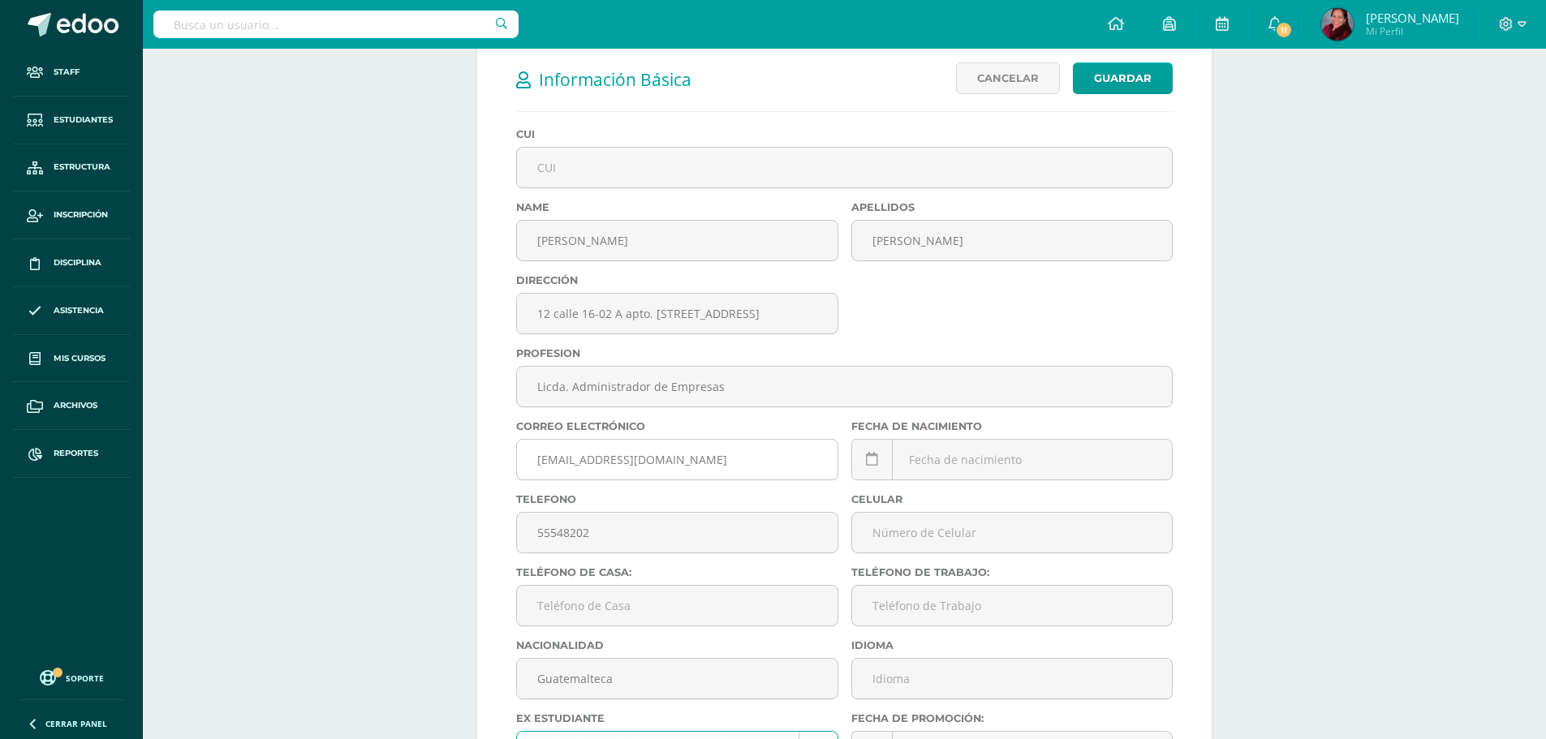
click at [583, 460] on input "[EMAIL_ADDRESS][DOMAIN_NAME]" at bounding box center [677, 460] width 320 height 40
drag, startPoint x: 667, startPoint y: 456, endPoint x: 328, endPoint y: 458, distance: 339.2
click at [328, 458] on div "Más opciones Lucía de Rosario Yax Rosales Padre de Familia Última Modificación …" at bounding box center [844, 538] width 1403 height 1628
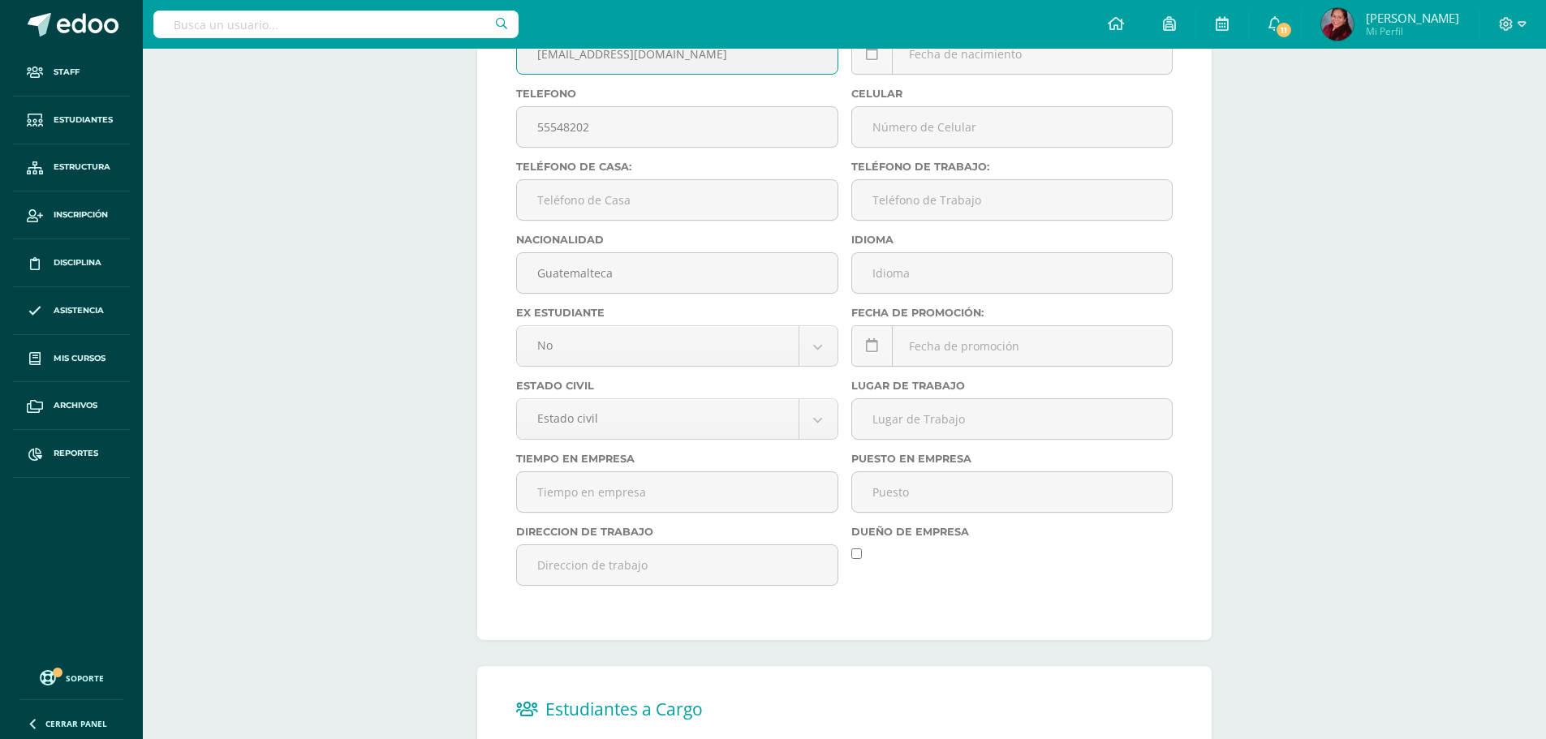
scroll to position [568, 0]
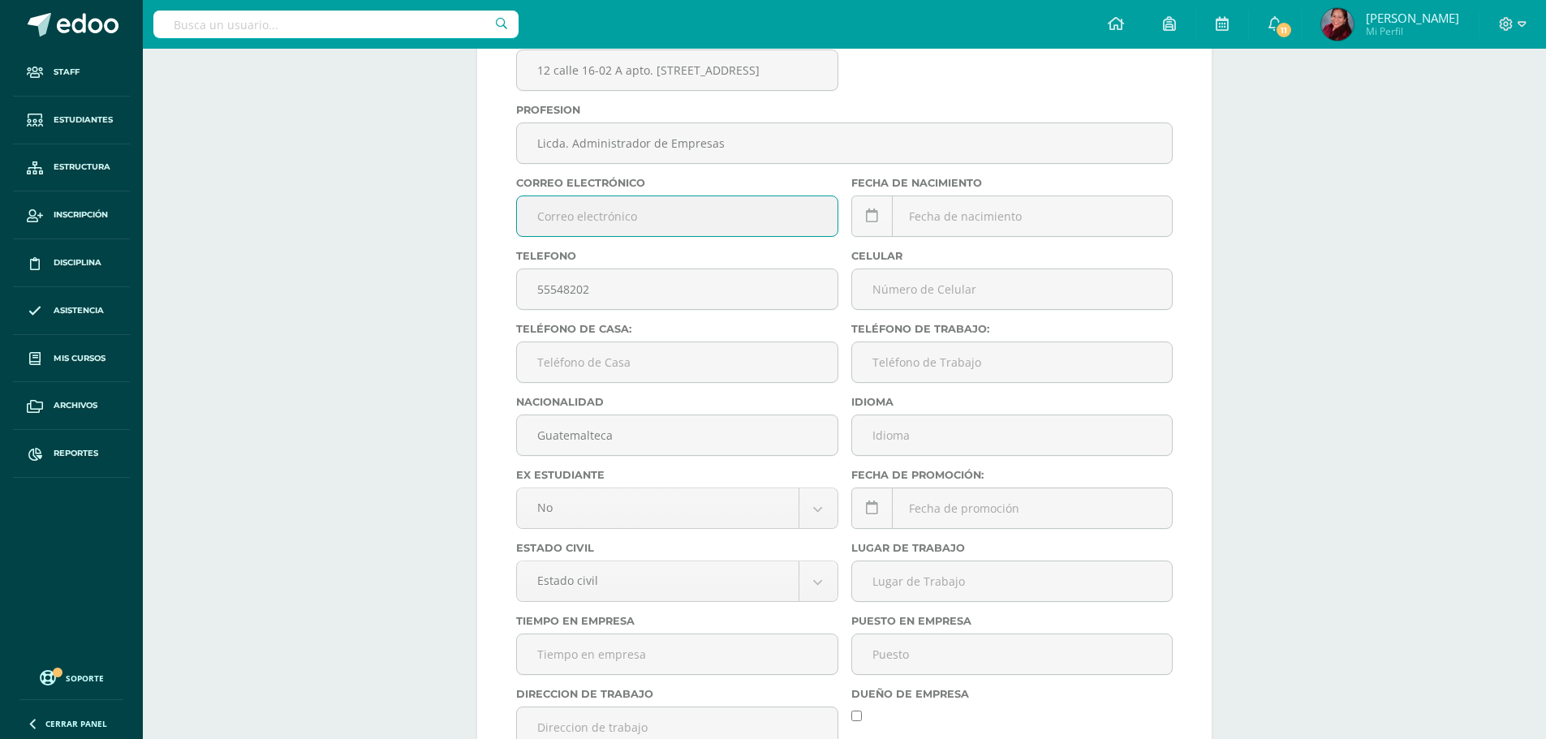
paste input "dmyaxlucia@gmail.com"
type input "dmyaxlucia@gmail.com"
drag, startPoint x: 693, startPoint y: 297, endPoint x: 488, endPoint y: 300, distance: 205.3
click at [488, 300] on form "Información Básica Editar Cancelar Guardar CUI: Nombre: Lucía de Rosario Yax Ro…" at bounding box center [844, 297] width 734 height 1009
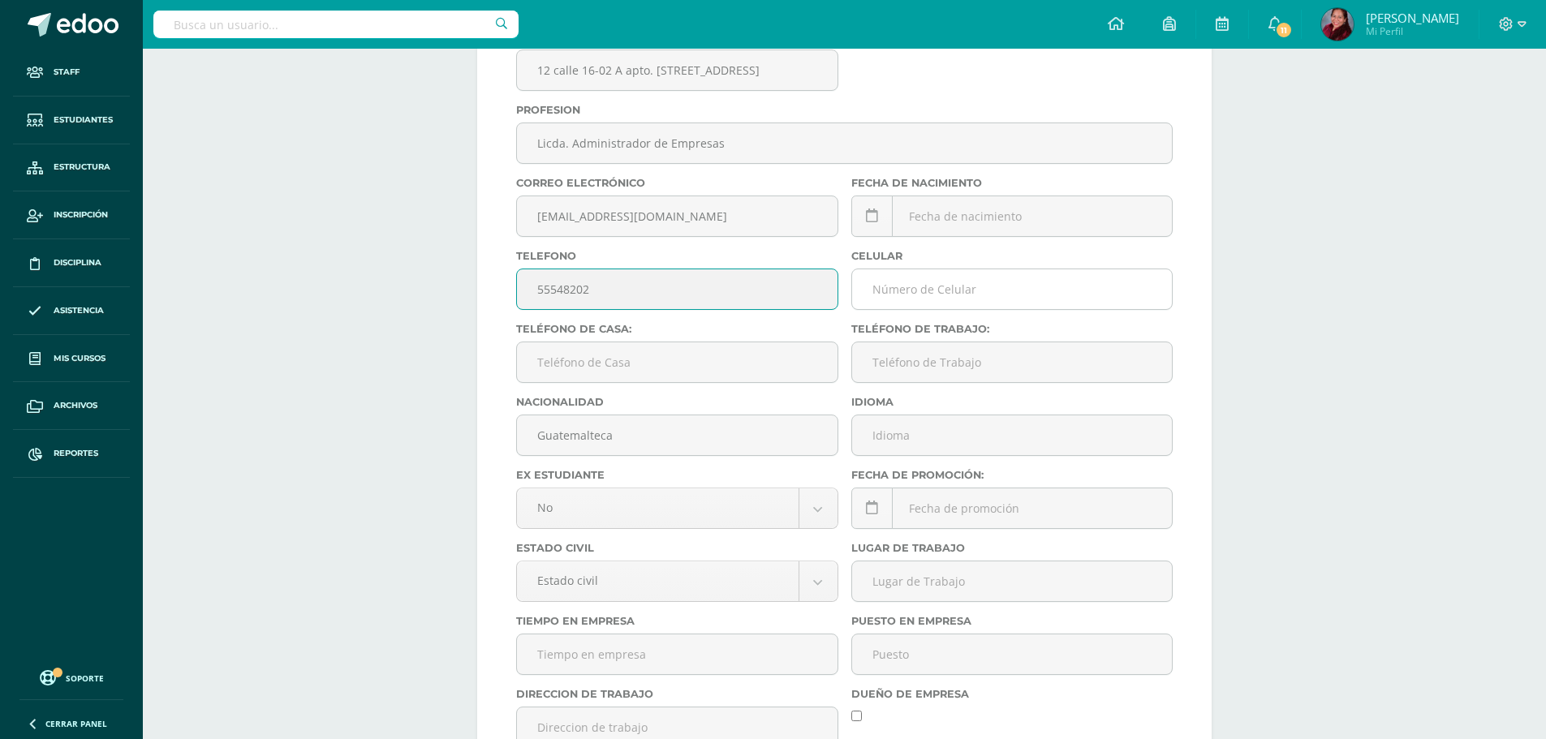
click at [931, 287] on input "text" at bounding box center [1012, 289] width 320 height 40
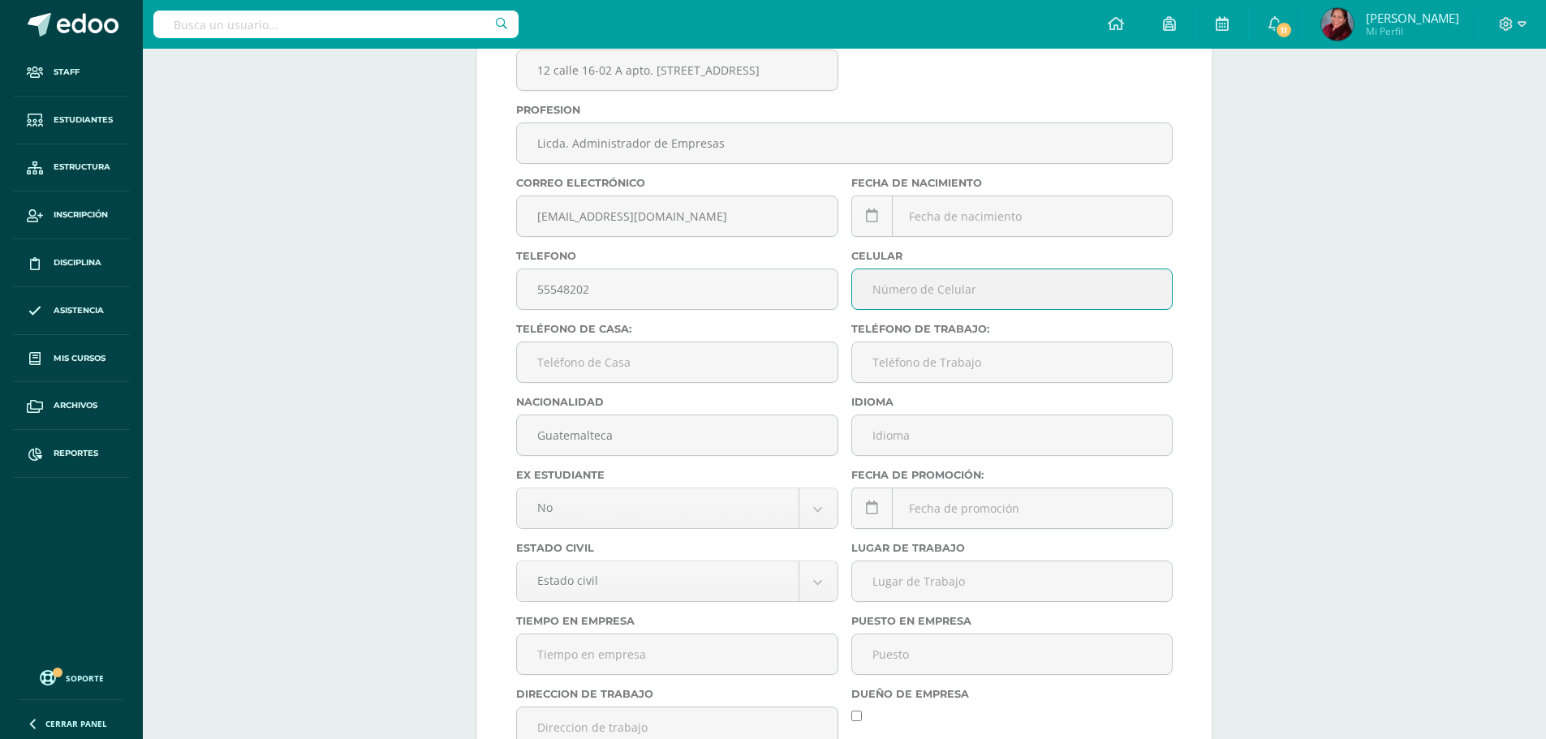
paste input "55548202"
type input "55548202"
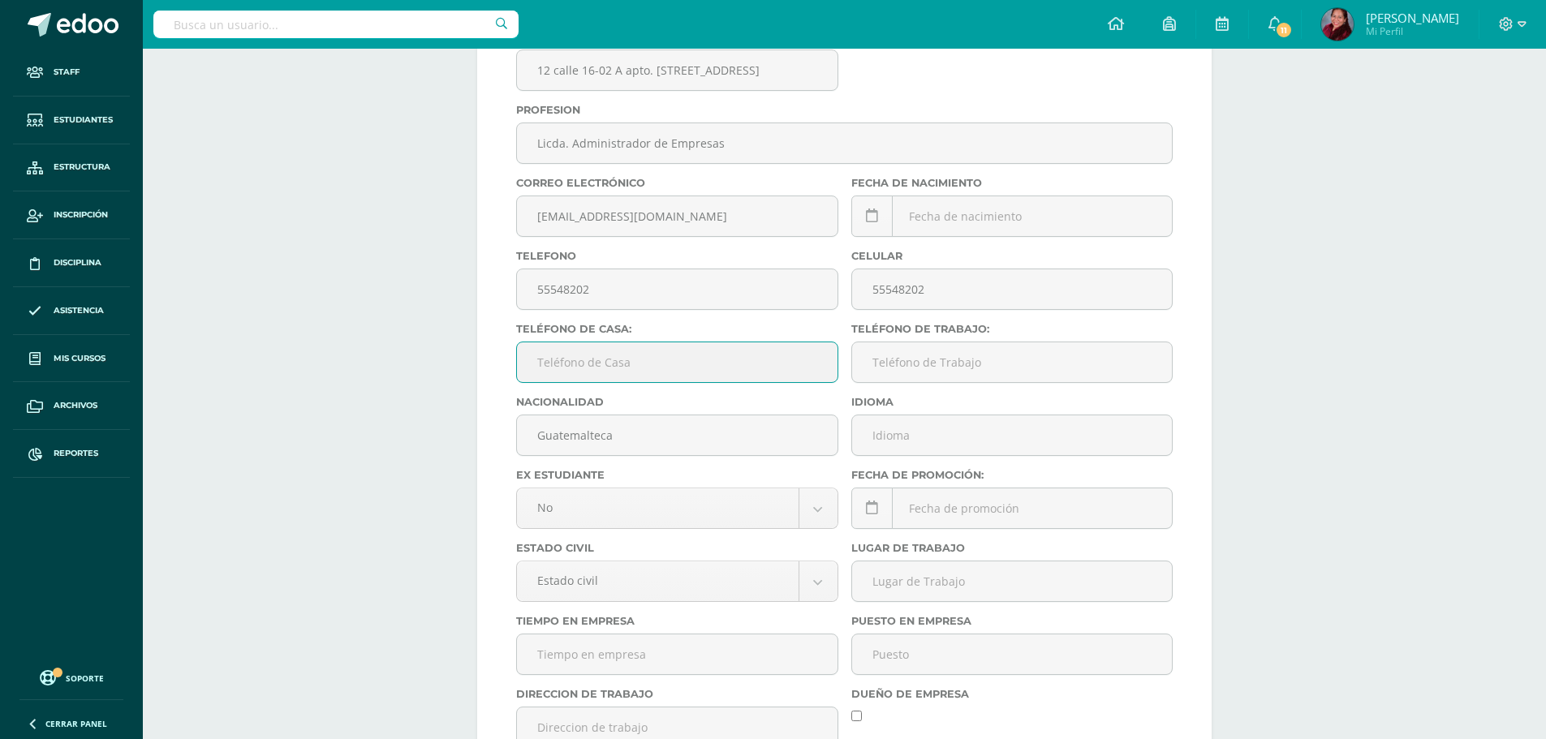
click at [708, 355] on input "text" at bounding box center [677, 362] width 320 height 40
paste input "55548202"
type input "55548202"
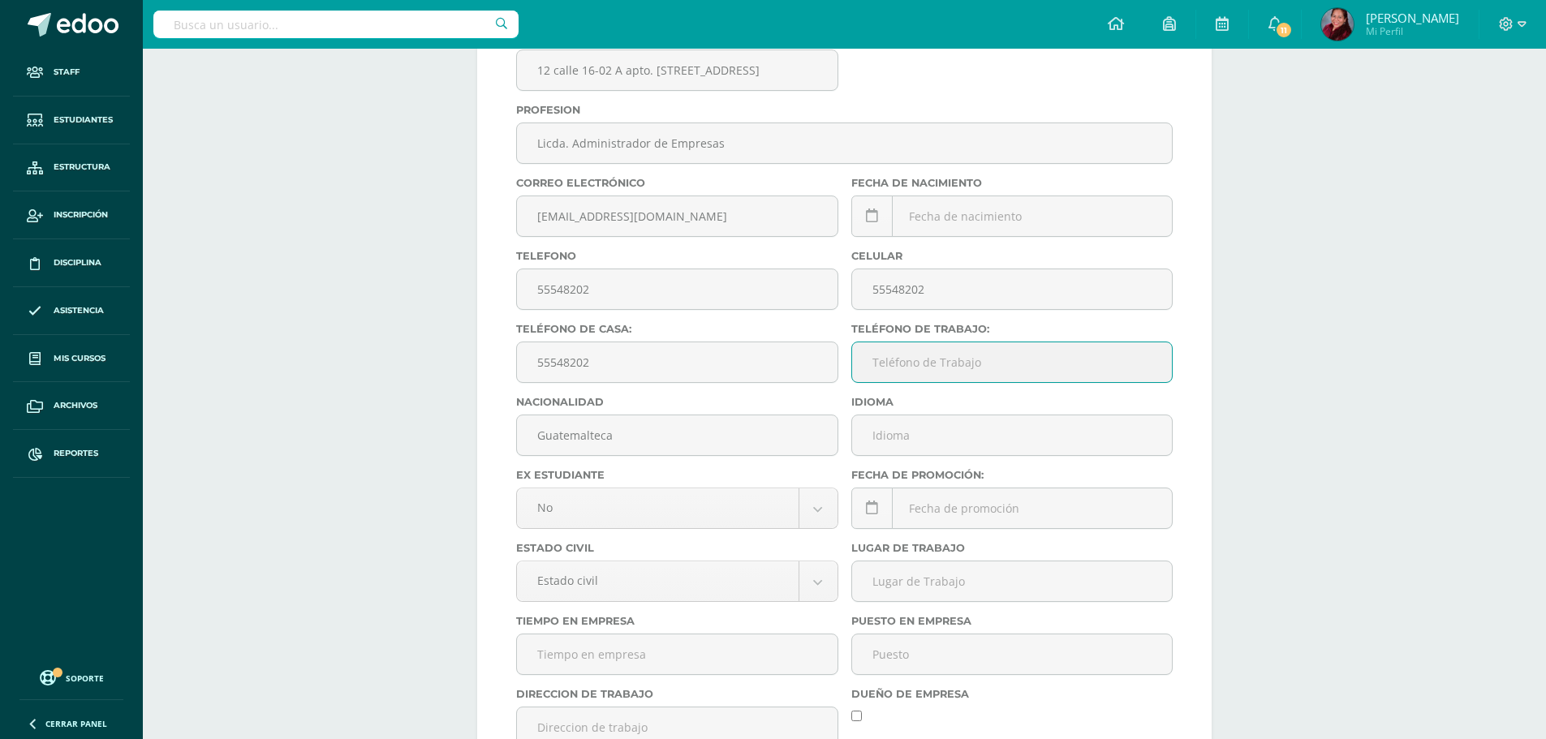
click at [902, 372] on input "text" at bounding box center [1012, 362] width 320 height 40
paste input "55548202"
type input "55548202"
click at [427, 382] on div "Más opciones Lucía de Rosario Yax Rosales Padre de Familia Última Modificación …" at bounding box center [844, 295] width 1403 height 1628
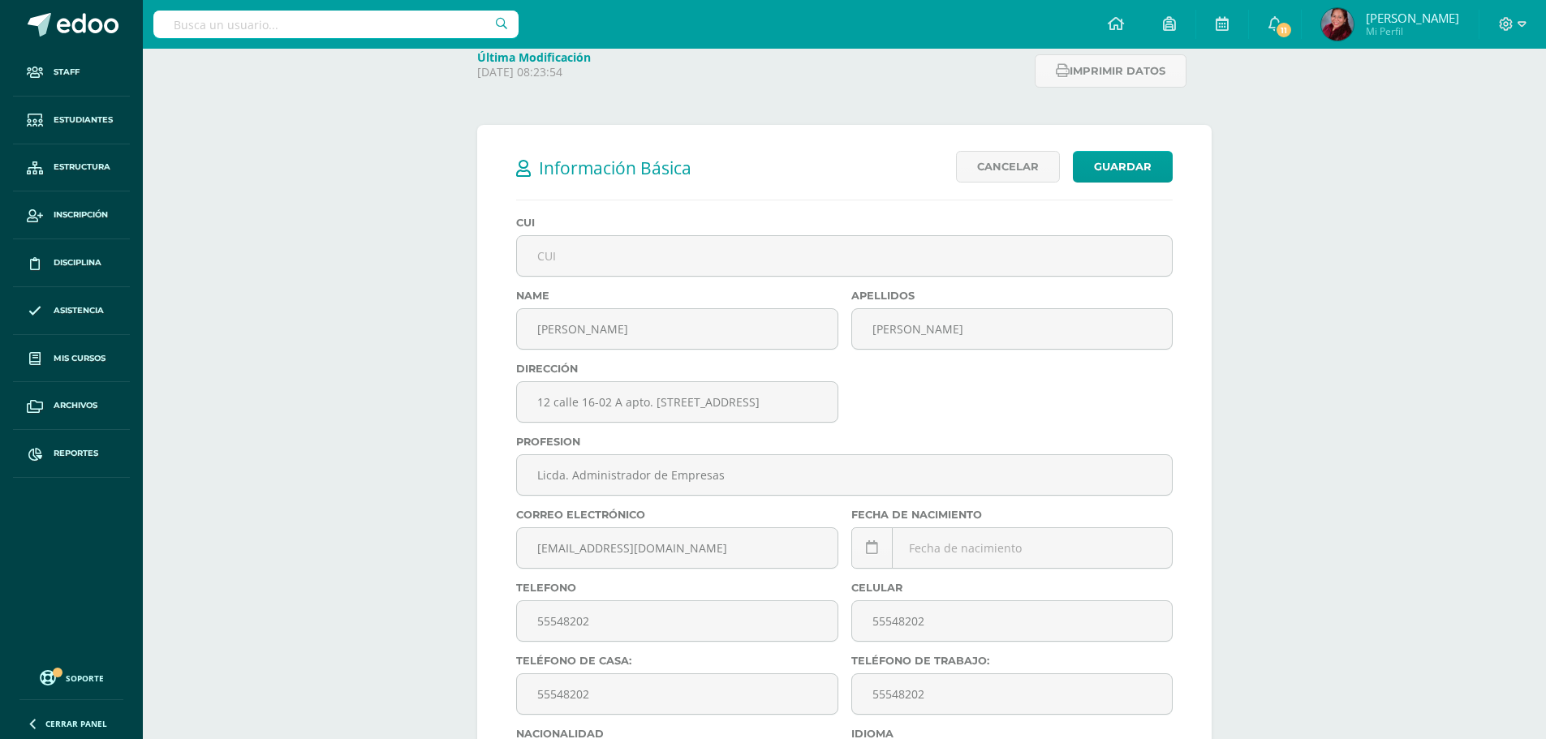
scroll to position [208, 0]
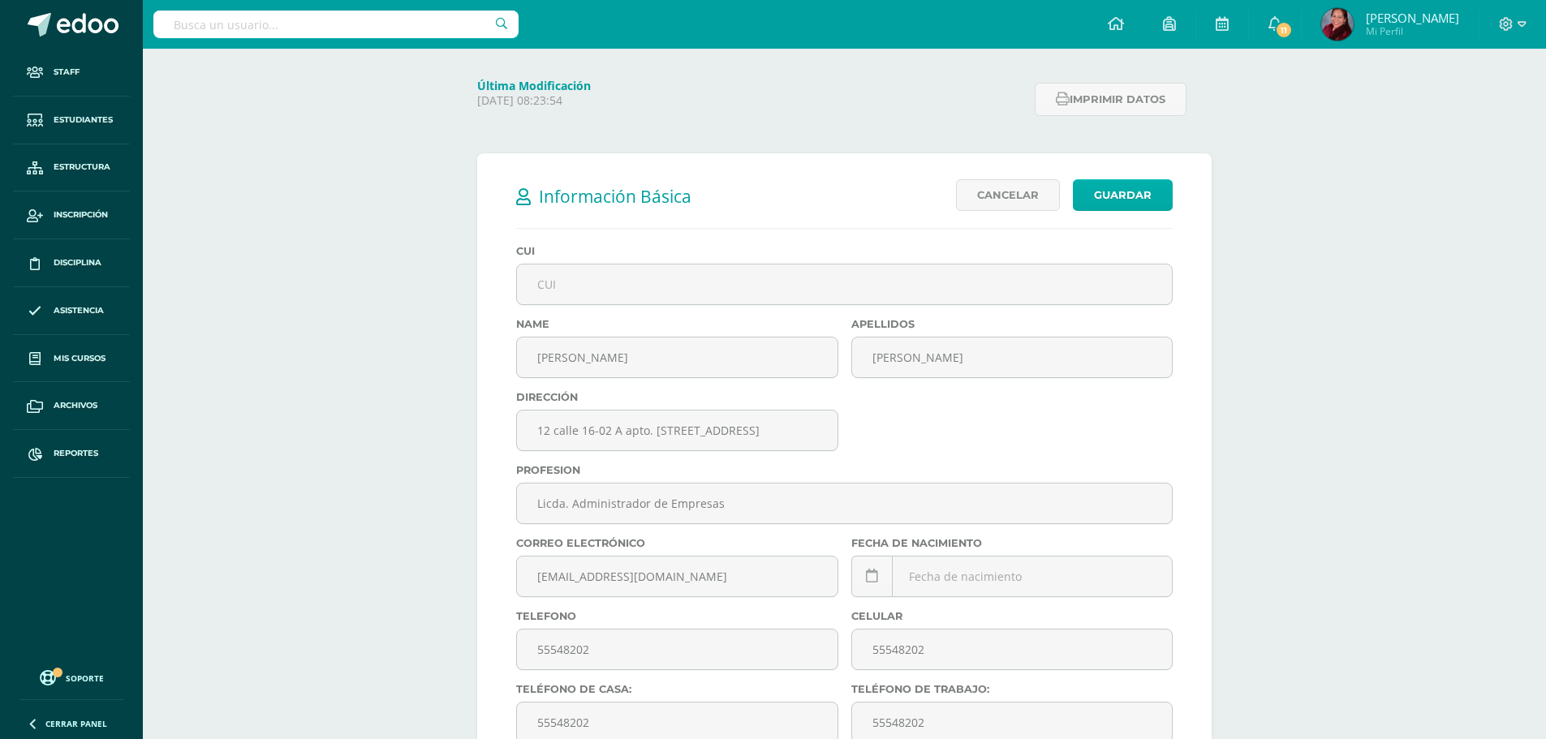
click at [1129, 206] on link "Guardar" at bounding box center [1123, 195] width 100 height 32
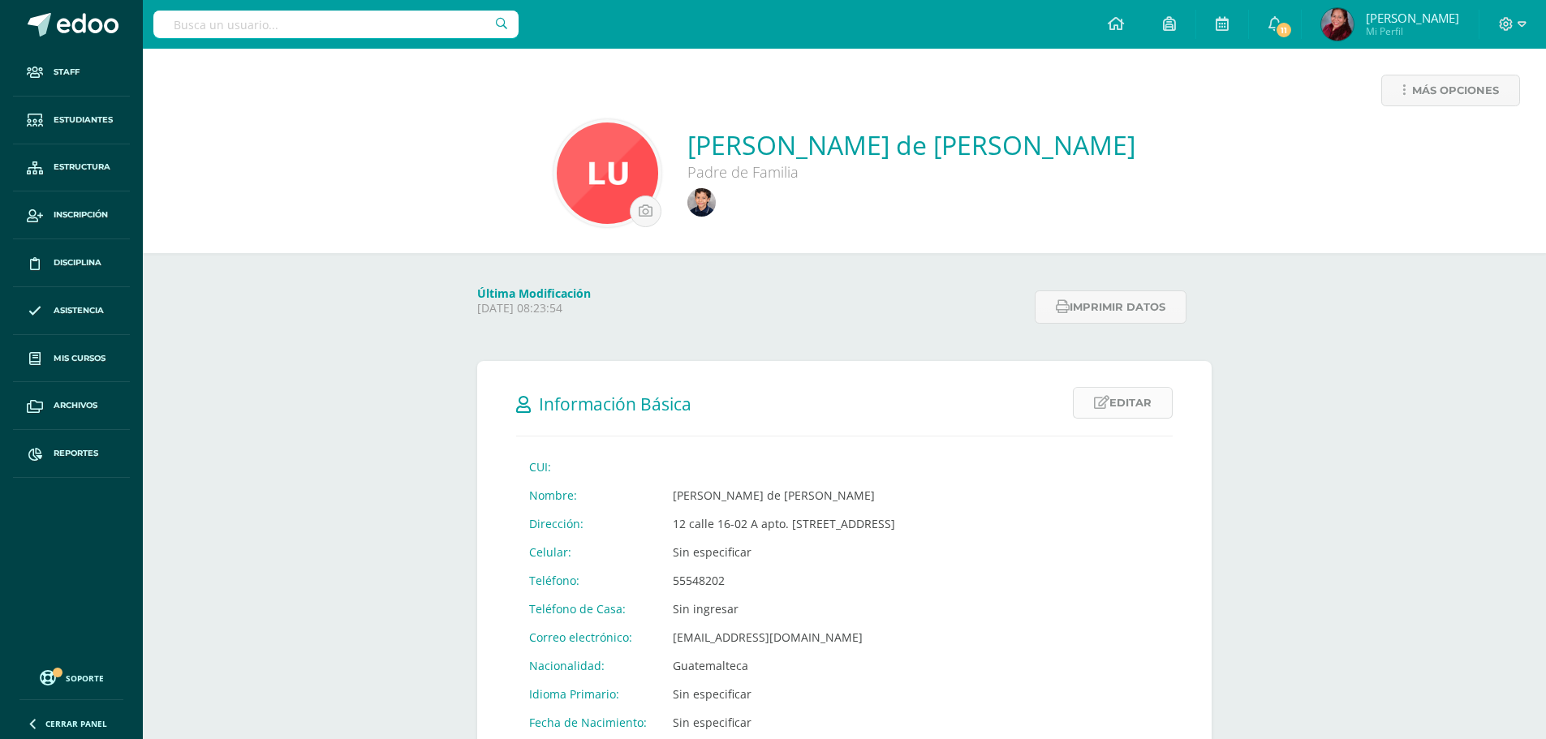
click at [1103, 399] on icon at bounding box center [1101, 403] width 15 height 14
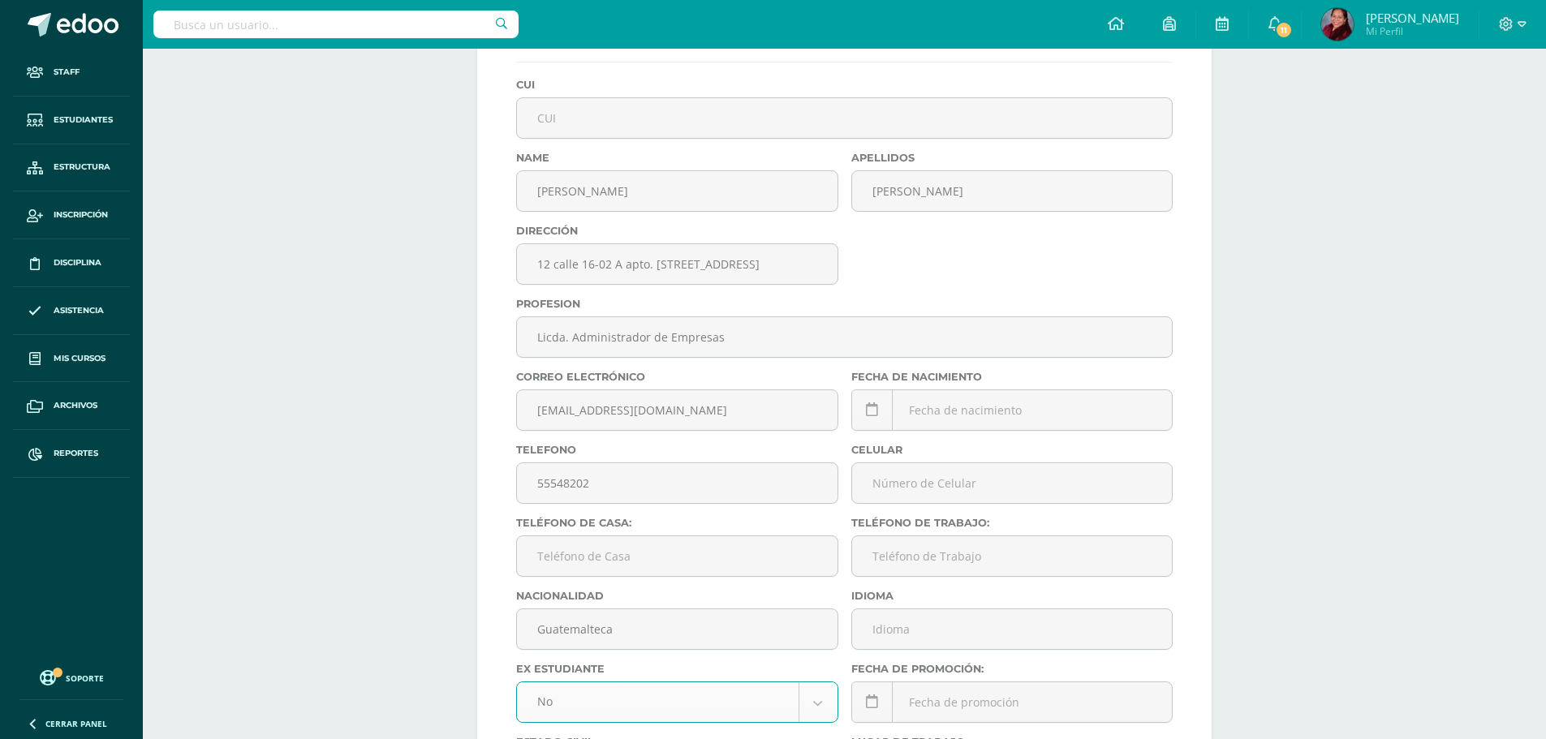
scroll to position [406, 0]
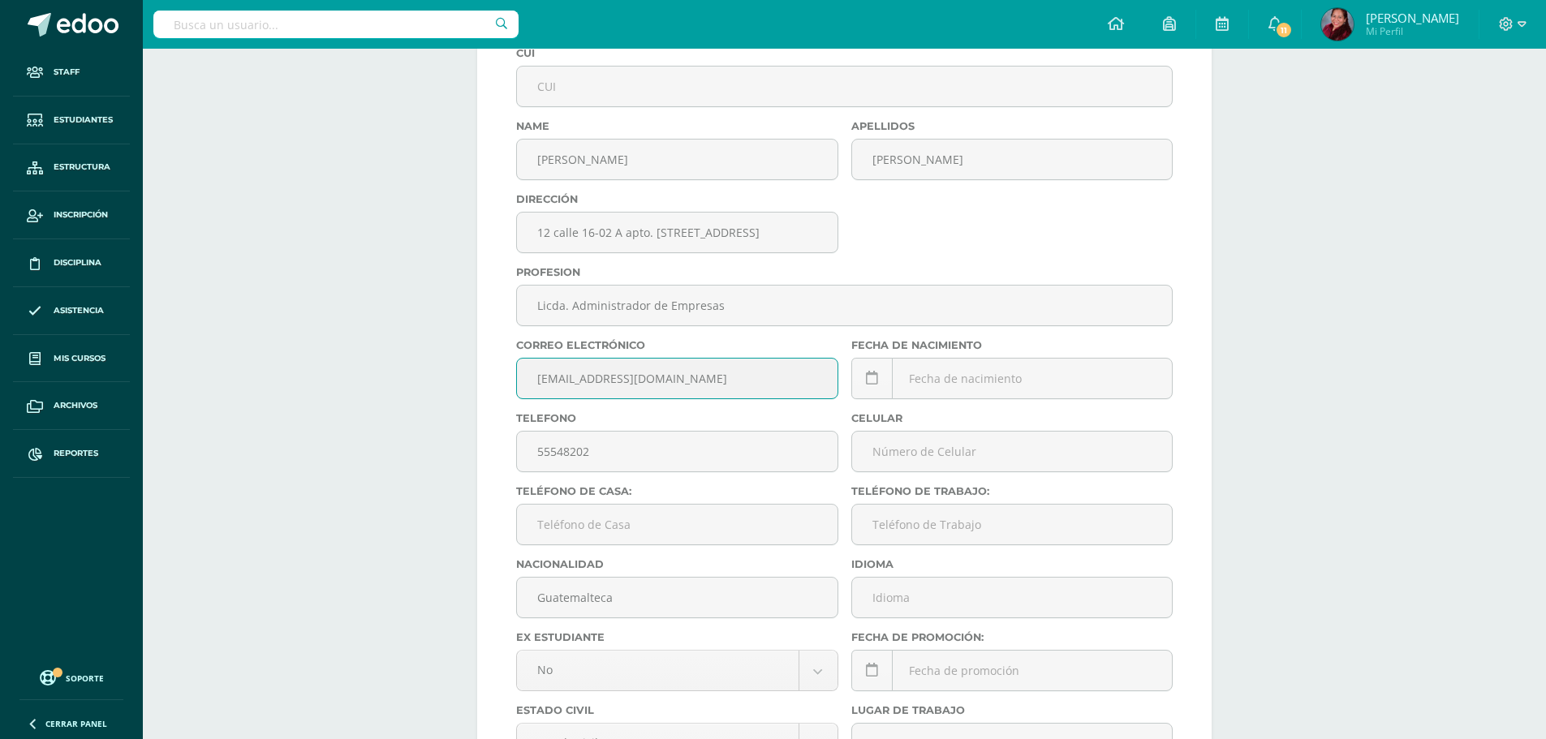
click at [727, 381] on input "[EMAIL_ADDRESS][DOMAIN_NAME]" at bounding box center [677, 379] width 320 height 40
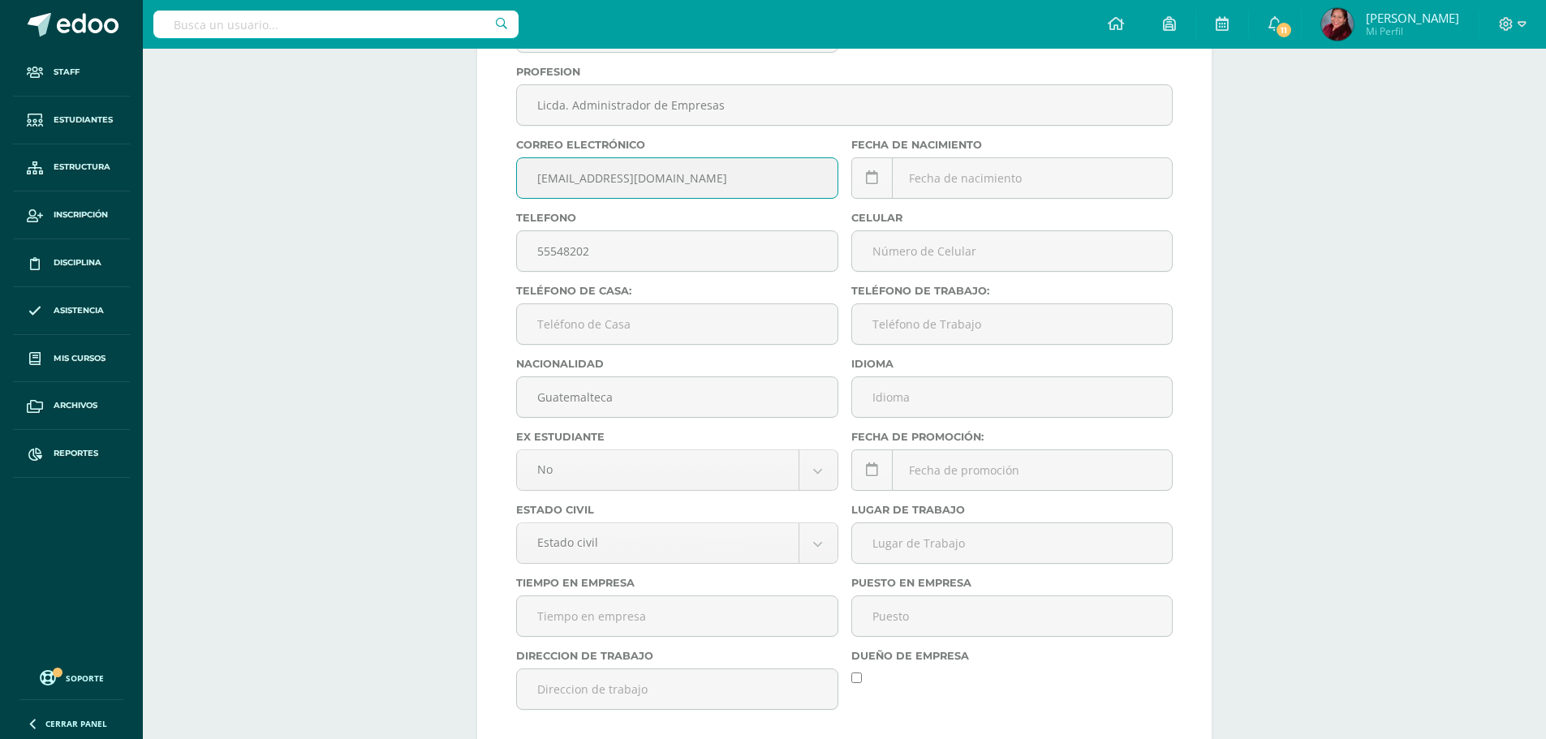
scroll to position [289, 0]
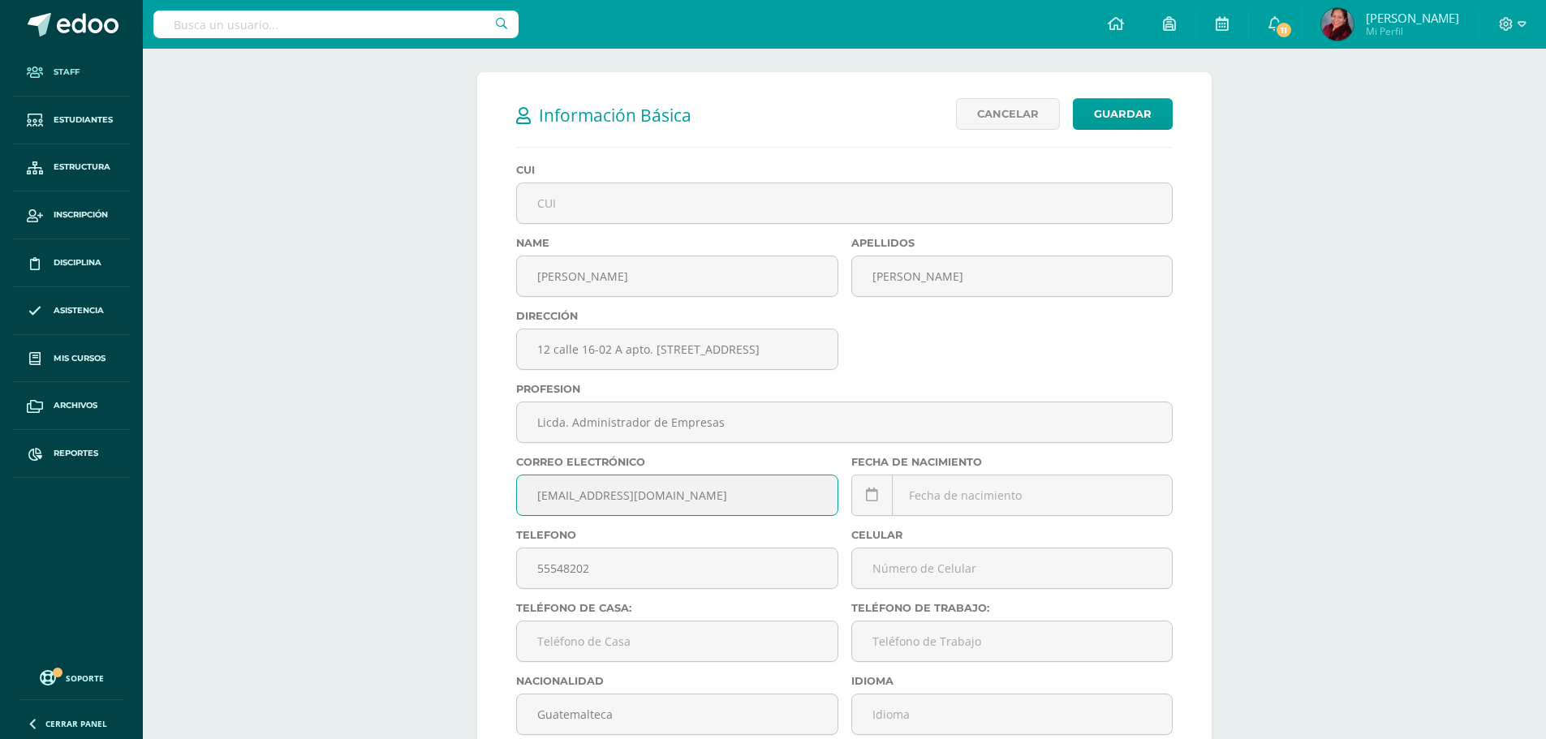
click at [108, 68] on link "Staff" at bounding box center [71, 73] width 117 height 48
